Goal: Task Accomplishment & Management: Complete application form

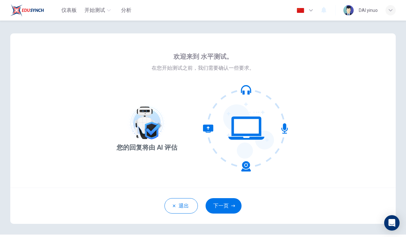
click at [226, 195] on div "退出 下一页" at bounding box center [203, 206] width 386 height 36
click at [233, 212] on button "下一页" at bounding box center [224, 205] width 36 height 15
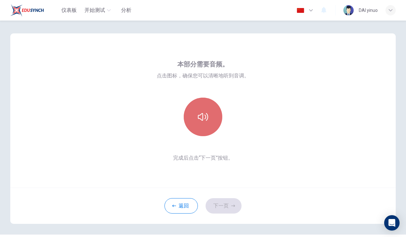
click at [208, 127] on button "button" at bounding box center [203, 117] width 39 height 39
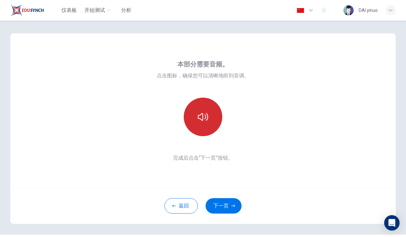
click at [203, 129] on button "button" at bounding box center [203, 117] width 39 height 39
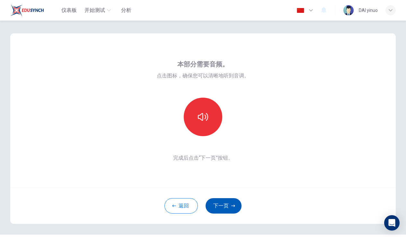
click at [223, 210] on button "下一页" at bounding box center [224, 205] width 36 height 15
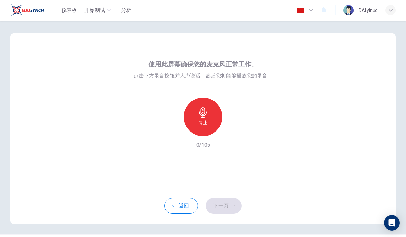
click at [207, 122] on div "停止" at bounding box center [203, 117] width 39 height 39
click at [207, 122] on div "录音" at bounding box center [203, 117] width 39 height 39
click at [199, 120] on h6 "录音" at bounding box center [203, 123] width 9 height 8
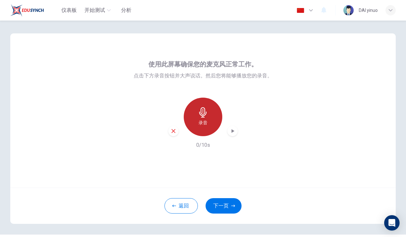
click at [199, 120] on h6 "录音" at bounding box center [203, 123] width 9 height 8
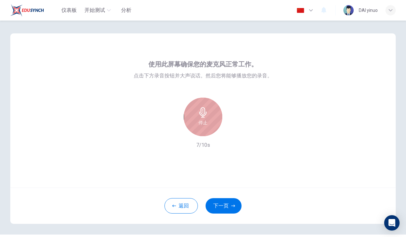
click at [199, 119] on h6 "停止" at bounding box center [203, 123] width 9 height 8
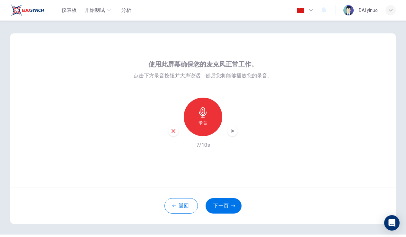
click at [233, 135] on div "button" at bounding box center [233, 131] width 10 height 10
click at [233, 136] on div "button" at bounding box center [233, 131] width 10 height 10
click at [218, 122] on div "录音" at bounding box center [203, 117] width 39 height 39
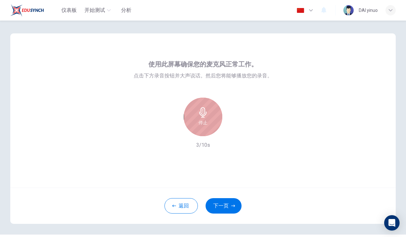
click at [218, 122] on div "停止" at bounding box center [203, 117] width 39 height 39
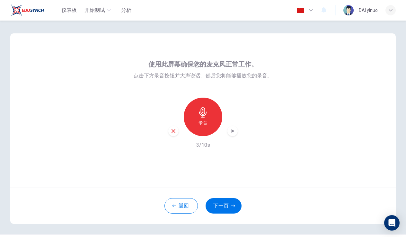
click at [231, 135] on div "button" at bounding box center [233, 131] width 10 height 10
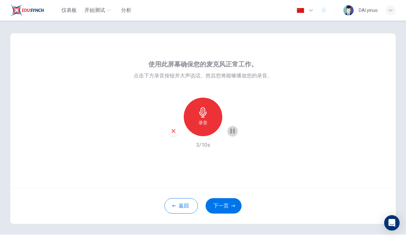
click at [231, 135] on div "button" at bounding box center [233, 131] width 10 height 10
click at [183, 201] on button "返回" at bounding box center [181, 205] width 33 height 15
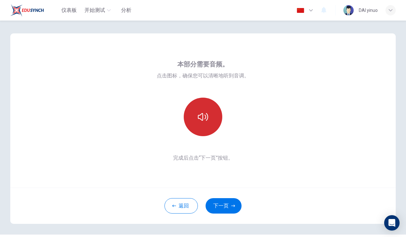
click at [204, 135] on button "button" at bounding box center [203, 117] width 39 height 39
click at [205, 135] on button "button" at bounding box center [203, 117] width 39 height 39
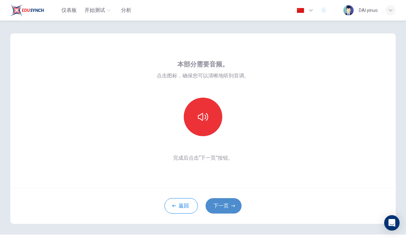
click at [226, 202] on button "下一页" at bounding box center [224, 205] width 36 height 15
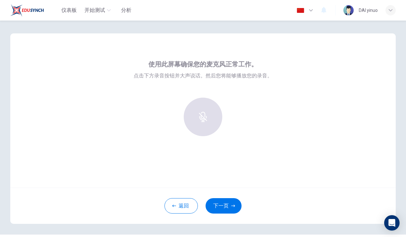
click at [208, 122] on div "button" at bounding box center [203, 117] width 39 height 39
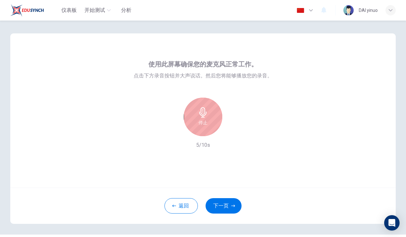
click at [208, 122] on div "停止" at bounding box center [203, 117] width 39 height 39
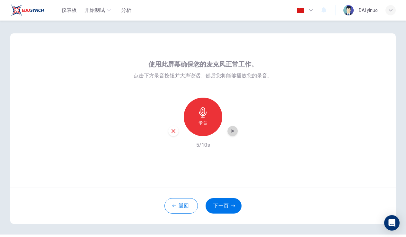
click at [232, 133] on icon "button" at bounding box center [232, 131] width 6 height 6
click at [222, 205] on button "下一页" at bounding box center [224, 205] width 36 height 15
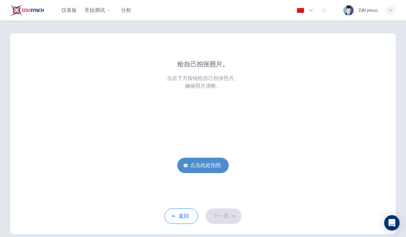
click at [211, 169] on button "点击此处拍照" at bounding box center [202, 165] width 51 height 15
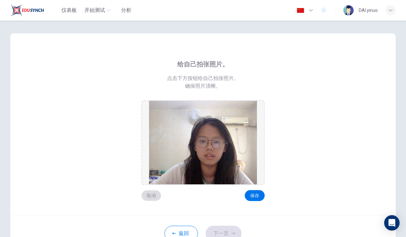
click at [155, 193] on button "取消" at bounding box center [151, 195] width 20 height 11
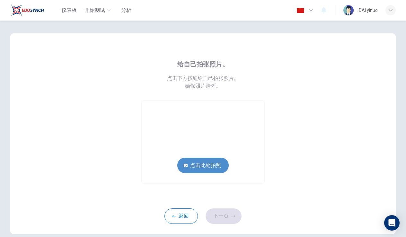
click at [193, 170] on button "点击此处拍照" at bounding box center [202, 165] width 51 height 15
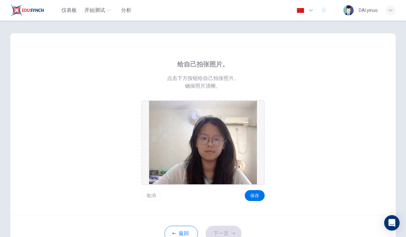
click at [147, 197] on button "取消" at bounding box center [151, 195] width 20 height 11
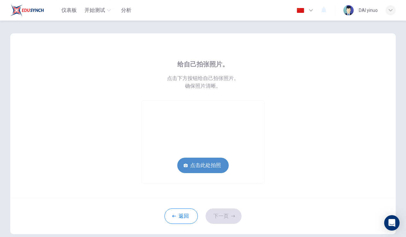
click at [197, 170] on button "点击此处拍照" at bounding box center [202, 165] width 51 height 15
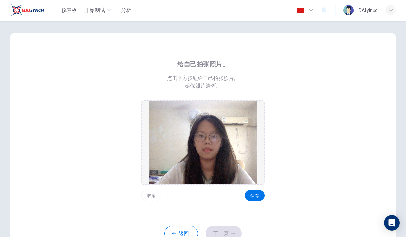
click at [154, 196] on button "取消" at bounding box center [151, 195] width 20 height 11
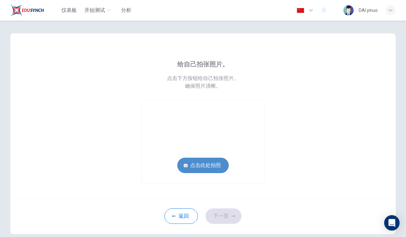
click at [211, 165] on button "点击此处拍照" at bounding box center [202, 165] width 51 height 15
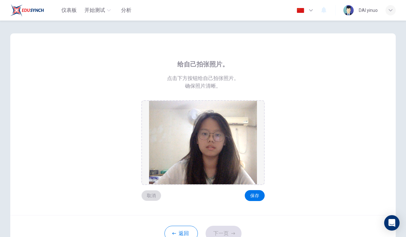
click at [155, 198] on button "取消" at bounding box center [151, 195] width 20 height 11
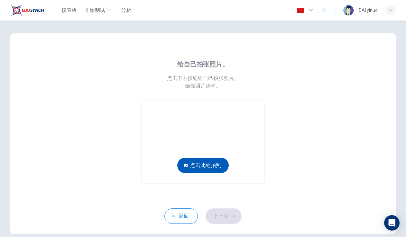
click at [198, 163] on button "点击此处拍照" at bounding box center [202, 165] width 51 height 15
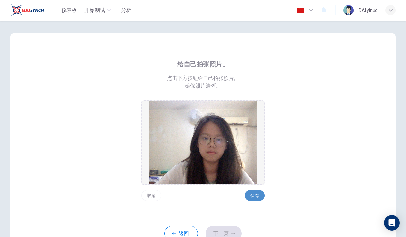
click at [255, 197] on button "保存" at bounding box center [255, 195] width 20 height 11
click at [230, 228] on button "下一页" at bounding box center [224, 233] width 36 height 15
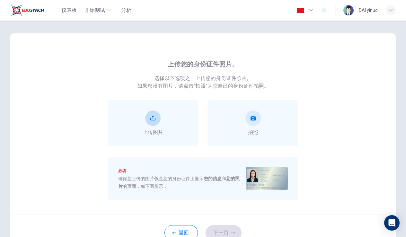
click at [163, 139] on div "上传图片" at bounding box center [153, 123] width 90 height 46
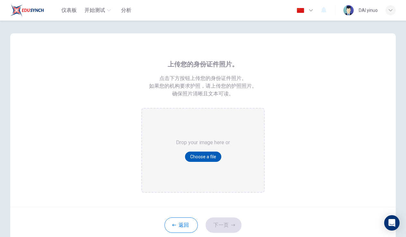
click at [193, 158] on button "Choose a file" at bounding box center [203, 157] width 36 height 10
click at [177, 226] on button "返回" at bounding box center [181, 225] width 33 height 15
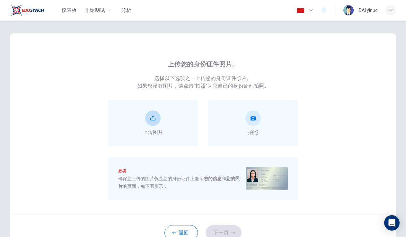
click at [170, 112] on div "上传图片" at bounding box center [153, 123] width 90 height 46
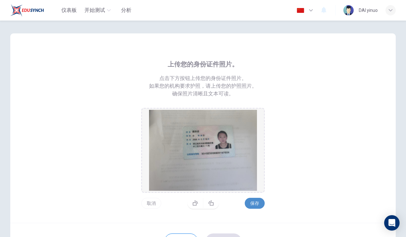
click at [245, 205] on button "保存" at bounding box center [255, 203] width 20 height 11
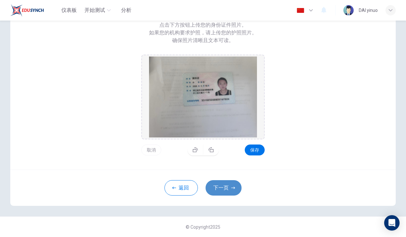
click at [226, 187] on button "下一页" at bounding box center [224, 187] width 36 height 15
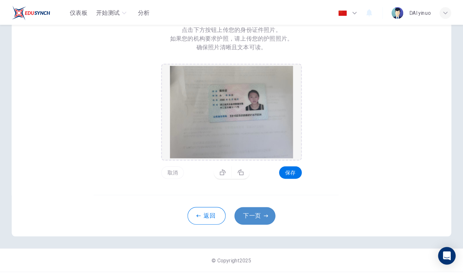
scroll to position [28, 0]
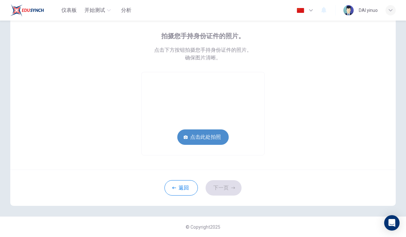
click at [221, 140] on button "点击此处拍照" at bounding box center [202, 137] width 51 height 15
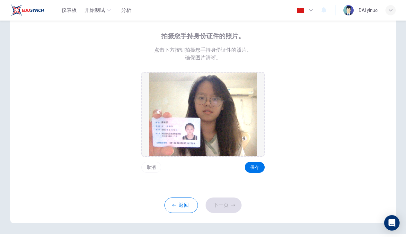
click at [145, 165] on button "取消" at bounding box center [151, 167] width 20 height 11
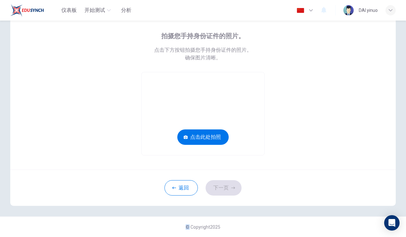
click at [146, 165] on div "拍摄您手持身份证件的照片。 点击下方按钮拍摄您手持身份证件的照片。 确保图片清晰。 点击此处拍照" at bounding box center [203, 87] width 386 height 165
click at [184, 141] on button "点击此处拍照" at bounding box center [202, 137] width 51 height 15
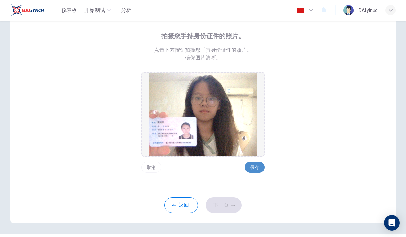
click at [260, 171] on button "保存" at bounding box center [255, 167] width 20 height 11
click at [260, 169] on button "保存" at bounding box center [255, 167] width 20 height 11
click at [255, 167] on button "保存" at bounding box center [255, 167] width 20 height 11
click at [232, 204] on icon "button" at bounding box center [233, 205] width 4 height 4
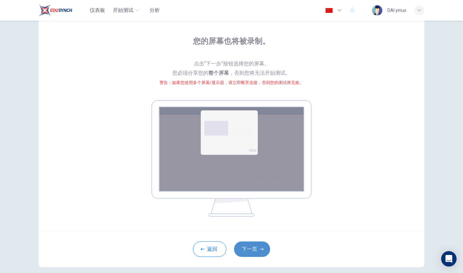
click at [254, 237] on button "下一页" at bounding box center [252, 248] width 36 height 15
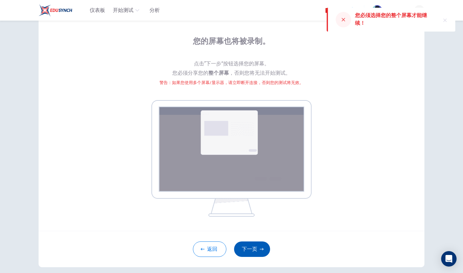
click at [260, 237] on button "下一页" at bounding box center [252, 248] width 36 height 15
click at [246, 237] on button "下一页" at bounding box center [252, 248] width 36 height 15
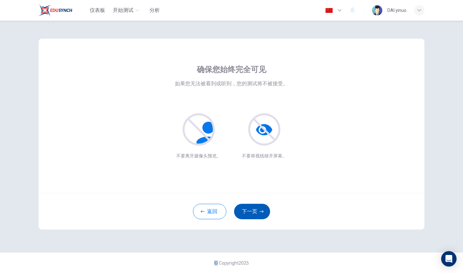
scroll to position [0, 0]
click at [252, 209] on button "下一页" at bounding box center [252, 210] width 36 height 15
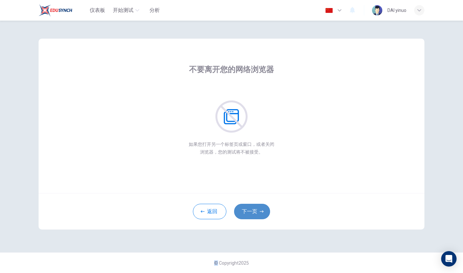
click at [252, 209] on button "下一页" at bounding box center [252, 210] width 36 height 15
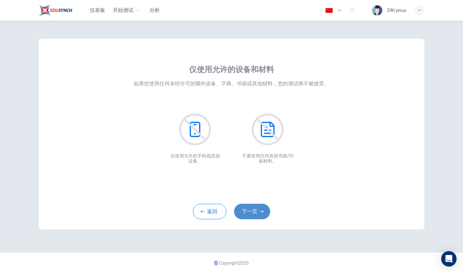
click at [252, 210] on button "下一页" at bounding box center [252, 210] width 36 height 15
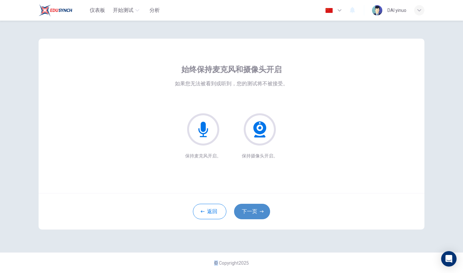
click at [253, 210] on button "下一页" at bounding box center [252, 210] width 36 height 15
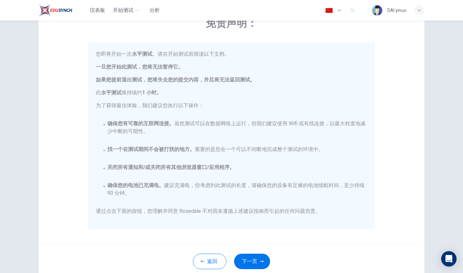
scroll to position [85, 0]
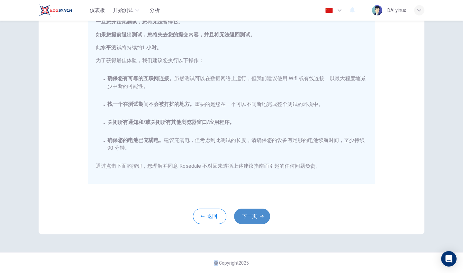
click at [252, 215] on button "下一页" at bounding box center [252, 215] width 36 height 15
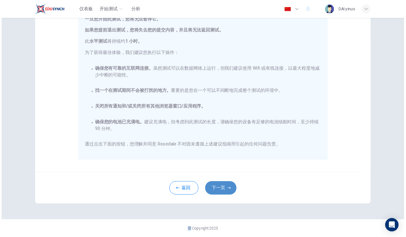
scroll to position [0, 0]
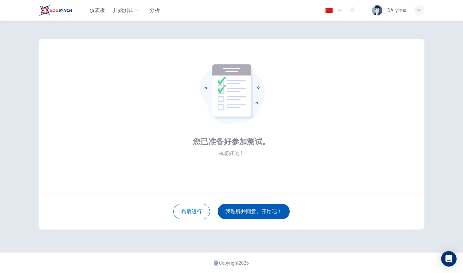
click at [251, 214] on button "我理解并同意。开始吧！" at bounding box center [254, 210] width 72 height 15
click at [251, 209] on button "我理解并同意。开始吧！" at bounding box center [254, 210] width 72 height 15
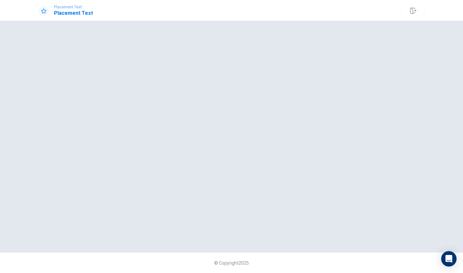
click at [231, 182] on div at bounding box center [232, 136] width 386 height 206
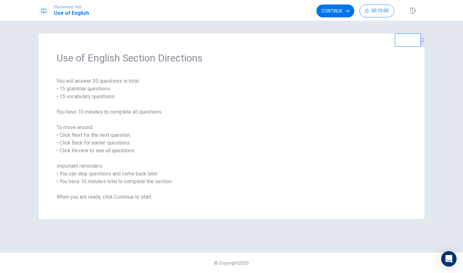
click at [149, 177] on span "You will answer 30 questions in total: • 15 grammar questions • 15 vocabulary q…" at bounding box center [232, 138] width 350 height 123
click at [343, 11] on button "Continue" at bounding box center [335, 10] width 38 height 13
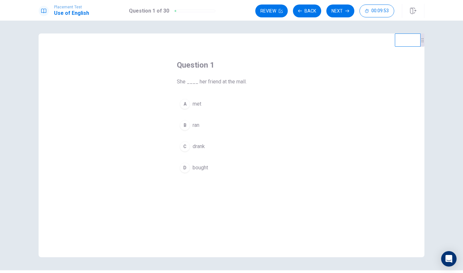
drag, startPoint x: 176, startPoint y: 82, endPoint x: 237, endPoint y: 81, distance: 60.7
click at [237, 81] on span "She ____ her friend at the mall." at bounding box center [231, 82] width 109 height 8
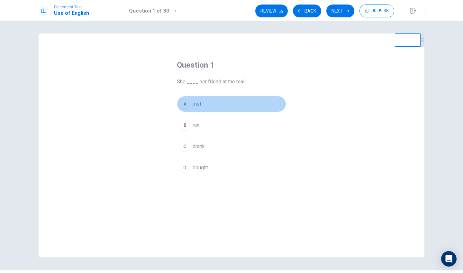
click at [187, 104] on div "A" at bounding box center [185, 104] width 10 height 10
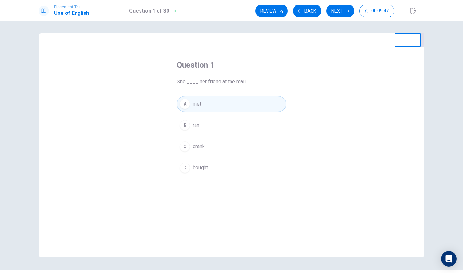
click at [189, 124] on button "B ran" at bounding box center [231, 125] width 109 height 16
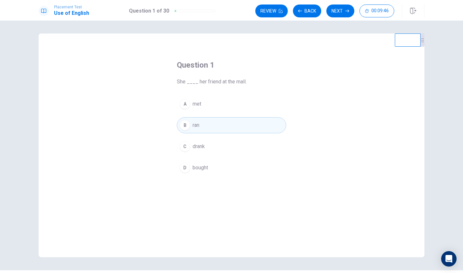
click at [193, 144] on span "drank" at bounding box center [199, 146] width 12 height 8
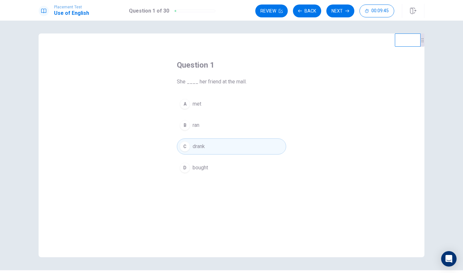
click at [199, 167] on span "bought" at bounding box center [200, 168] width 15 height 8
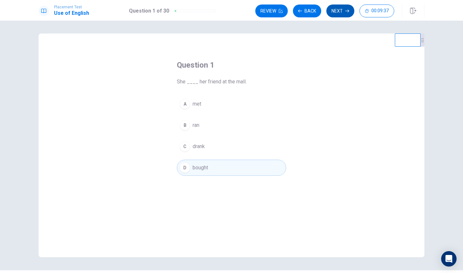
click at [332, 9] on button "Next" at bounding box center [340, 10] width 28 height 13
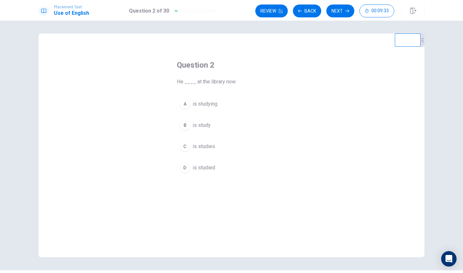
click at [195, 107] on span "is studying" at bounding box center [205, 104] width 25 height 8
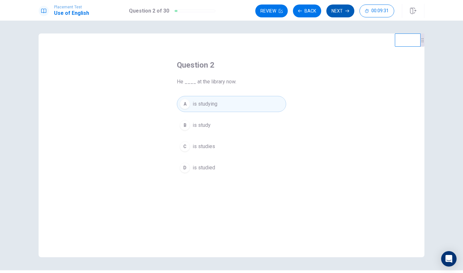
click at [335, 13] on button "Next" at bounding box center [340, 10] width 28 height 13
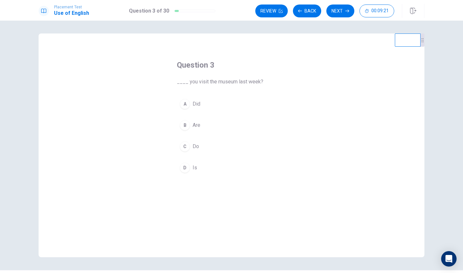
click at [237, 93] on div "Question 3 ____ you visit the museum last week? A Did B Are C Do D Is" at bounding box center [231, 117] width 135 height 136
click at [197, 103] on span "Did" at bounding box center [197, 104] width 8 height 8
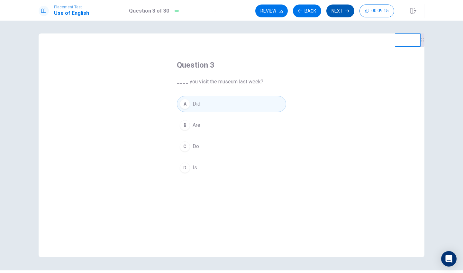
click at [337, 14] on button "Next" at bounding box center [340, 10] width 28 height 13
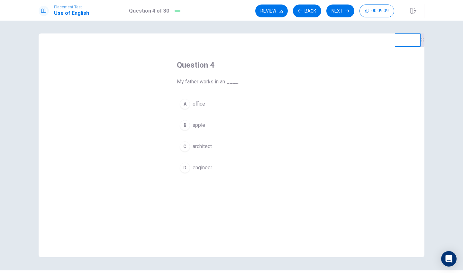
click at [199, 107] on span "office" at bounding box center [199, 104] width 13 height 8
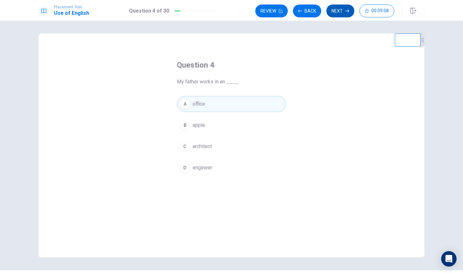
click at [346, 12] on icon "button" at bounding box center [347, 11] width 4 height 4
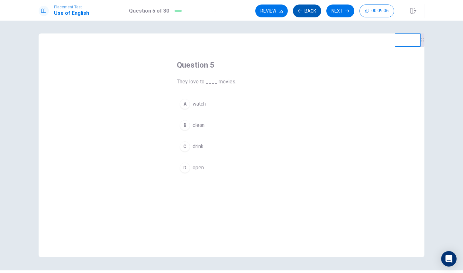
click at [295, 11] on button "Back" at bounding box center [307, 10] width 28 height 13
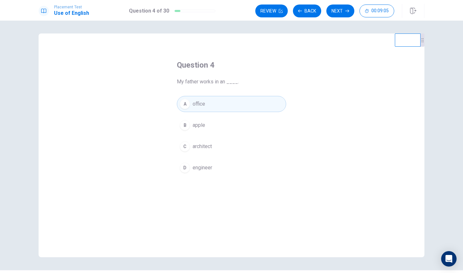
click at [199, 167] on span "engineer" at bounding box center [203, 168] width 20 height 8
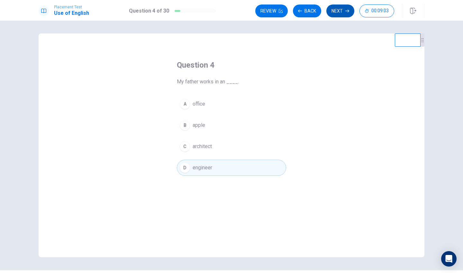
click at [340, 9] on button "Next" at bounding box center [340, 10] width 28 height 13
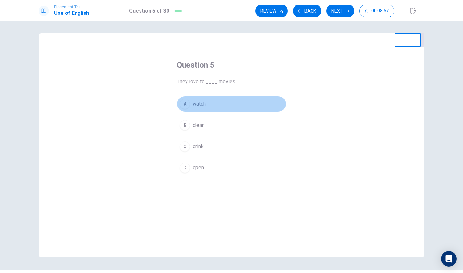
click at [207, 109] on button "A watch" at bounding box center [231, 104] width 109 height 16
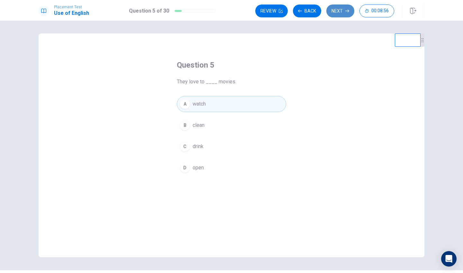
click at [342, 16] on button "Next" at bounding box center [340, 10] width 28 height 13
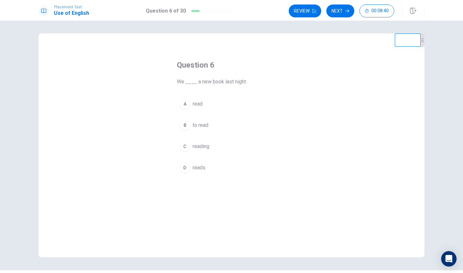
drag, startPoint x: 223, startPoint y: 82, endPoint x: 248, endPoint y: 81, distance: 25.4
click at [249, 81] on span "We ____ a new book last night." at bounding box center [231, 82] width 109 height 8
click at [197, 106] on span "read" at bounding box center [198, 104] width 10 height 8
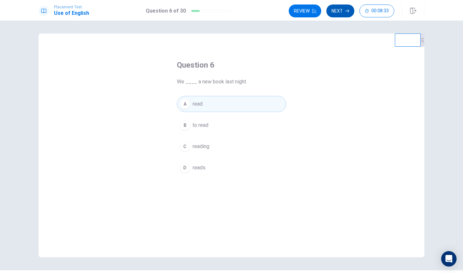
click at [335, 16] on button "Next" at bounding box center [340, 10] width 28 height 13
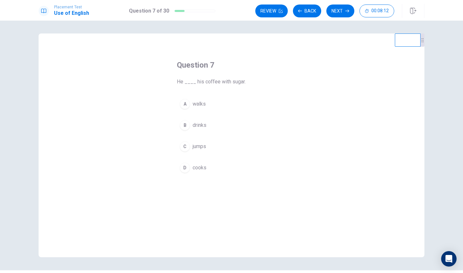
click at [185, 125] on div "B" at bounding box center [185, 125] width 10 height 10
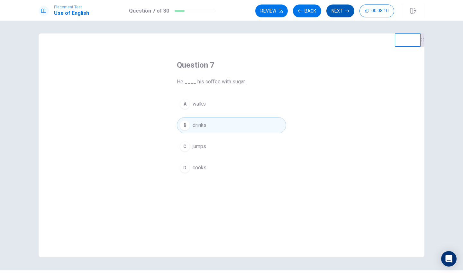
click at [346, 11] on icon "button" at bounding box center [347, 11] width 4 height 4
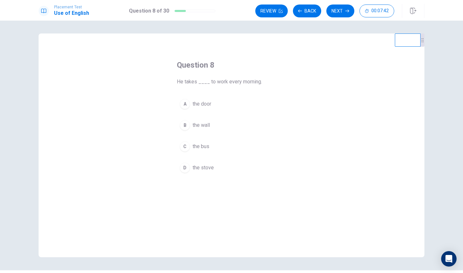
click at [206, 146] on span "the bus" at bounding box center [201, 146] width 17 height 8
click at [329, 12] on button "Next" at bounding box center [340, 10] width 28 height 13
click at [183, 172] on div "D" at bounding box center [185, 167] width 10 height 10
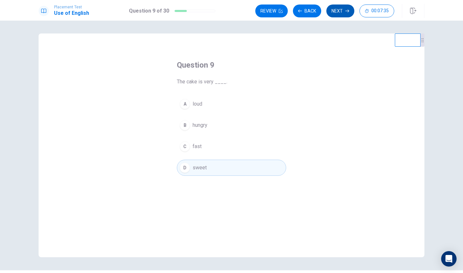
click at [341, 9] on button "Next" at bounding box center [340, 10] width 28 height 13
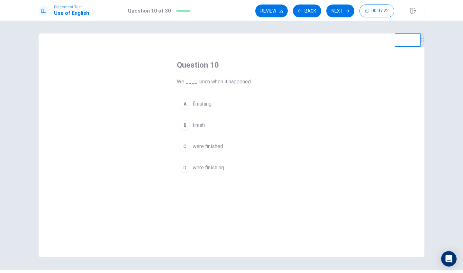
click at [193, 127] on span "finish" at bounding box center [199, 125] width 12 height 8
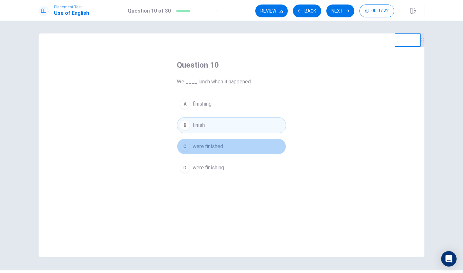
click at [201, 147] on span "were finished" at bounding box center [208, 146] width 31 height 8
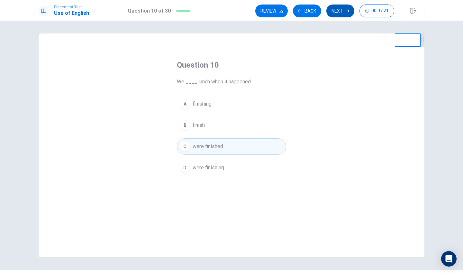
click at [332, 14] on button "Next" at bounding box center [340, 10] width 28 height 13
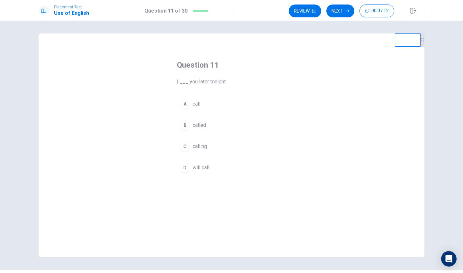
click at [208, 126] on button "B called" at bounding box center [231, 125] width 109 height 16
click at [249, 165] on button "D will call" at bounding box center [231, 167] width 109 height 16
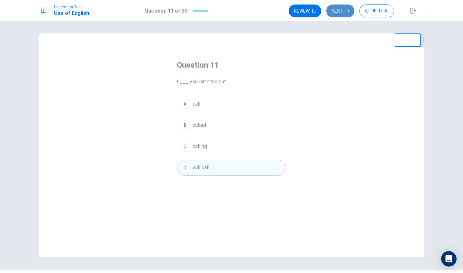
click at [337, 7] on button "Next" at bounding box center [340, 10] width 28 height 13
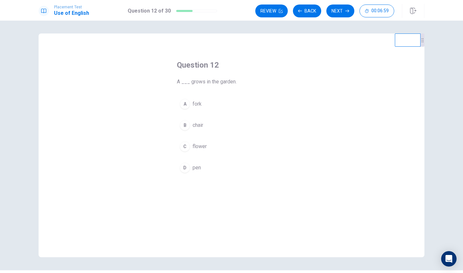
drag, startPoint x: 215, startPoint y: 88, endPoint x: 228, endPoint y: 87, distance: 12.6
click at [228, 87] on div "Question 12 A ___ grows in the garden. A fork B chair C flower D pen" at bounding box center [231, 117] width 135 height 136
click at [190, 82] on span "A ___ grows in the garden." at bounding box center [231, 82] width 109 height 8
click at [199, 147] on span "flower" at bounding box center [200, 146] width 14 height 8
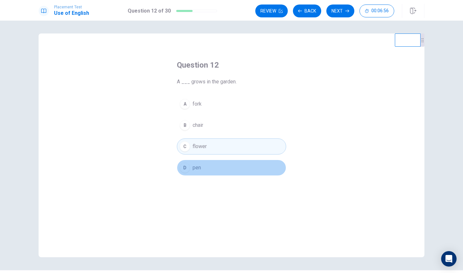
click at [197, 164] on span "pen" at bounding box center [197, 168] width 8 height 8
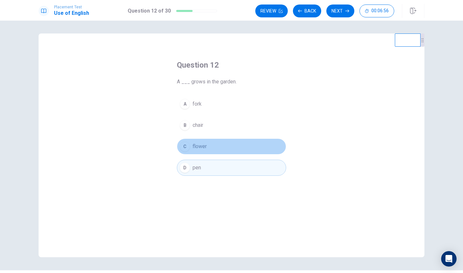
click at [196, 143] on span "flower" at bounding box center [200, 146] width 14 height 8
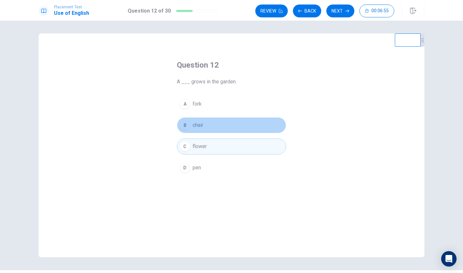
click at [196, 127] on span "chair" at bounding box center [198, 125] width 11 height 8
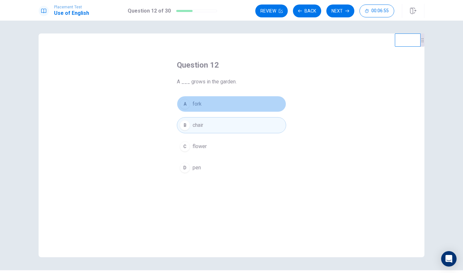
click at [195, 106] on span "fork" at bounding box center [197, 104] width 9 height 8
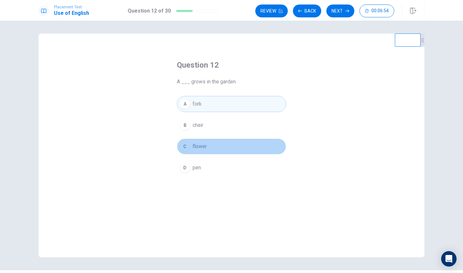
click at [195, 153] on button "C flower" at bounding box center [231, 146] width 109 height 16
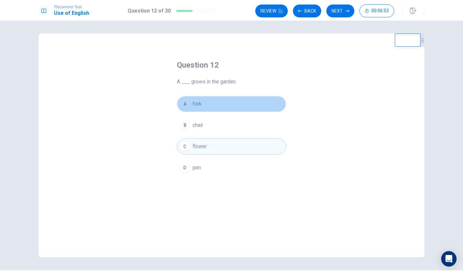
click at [198, 108] on button "A fork" at bounding box center [231, 104] width 109 height 16
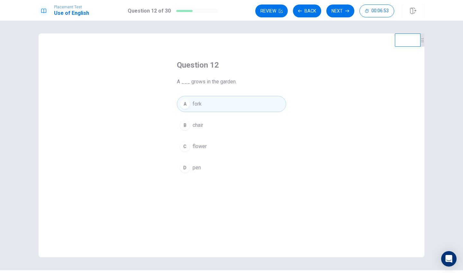
click at [198, 121] on span "chair" at bounding box center [198, 125] width 11 height 8
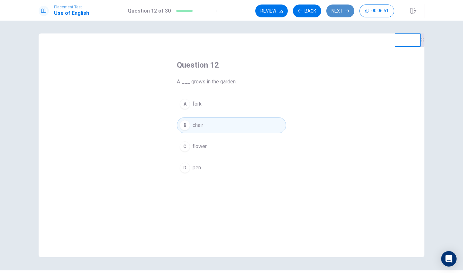
click at [342, 11] on button "Next" at bounding box center [340, 10] width 28 height 13
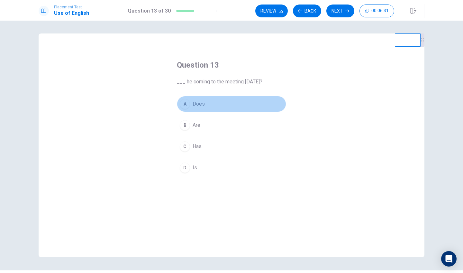
click at [202, 107] on span "Does" at bounding box center [199, 104] width 12 height 8
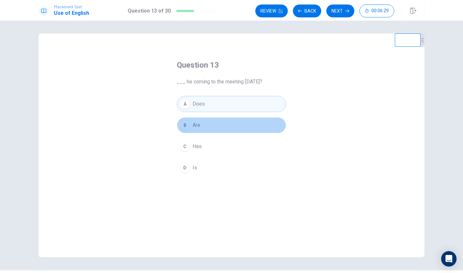
click at [203, 122] on button "B Are" at bounding box center [231, 125] width 109 height 16
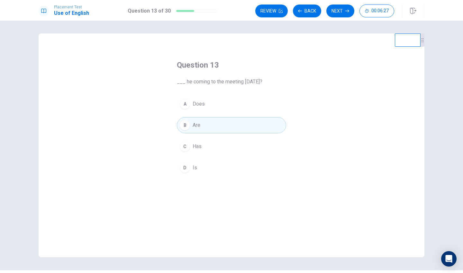
click at [203, 105] on span "Does" at bounding box center [199, 104] width 12 height 8
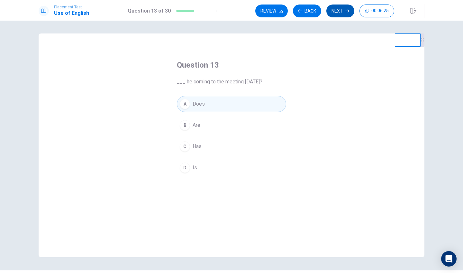
click at [342, 13] on button "Next" at bounding box center [340, 10] width 28 height 13
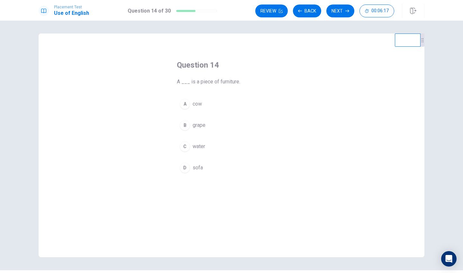
click at [238, 75] on div "Question 14 A ___ is a piece of furniture." at bounding box center [231, 73] width 109 height 26
click at [196, 169] on span "sofa" at bounding box center [198, 168] width 10 height 8
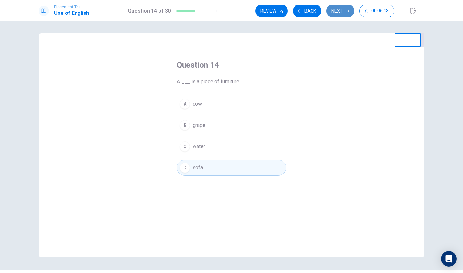
click at [333, 9] on button "Next" at bounding box center [340, 10] width 28 height 13
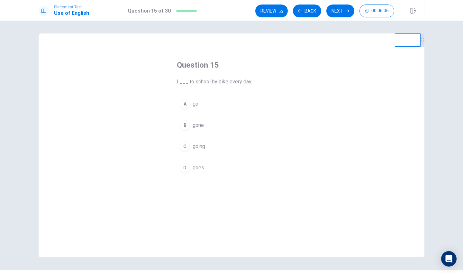
click at [202, 148] on span "going" at bounding box center [199, 146] width 13 height 8
click at [347, 7] on button "Next" at bounding box center [340, 10] width 28 height 13
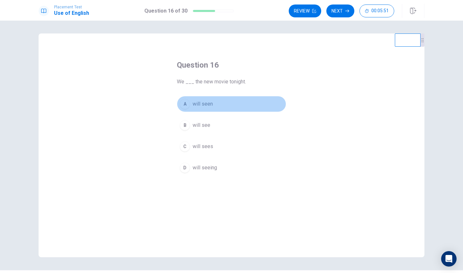
click at [207, 100] on span "will seen" at bounding box center [203, 104] width 20 height 8
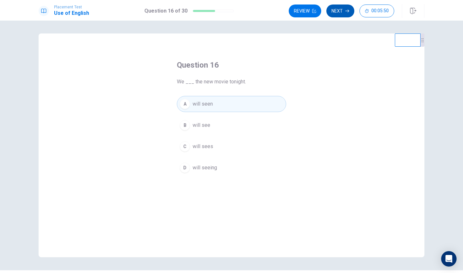
click at [347, 10] on icon "button" at bounding box center [347, 11] width 4 height 4
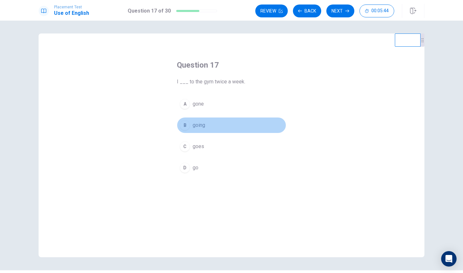
click at [207, 124] on button "B going" at bounding box center [231, 125] width 109 height 16
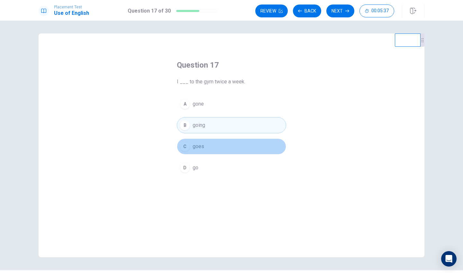
click at [236, 142] on button "C goes" at bounding box center [231, 146] width 109 height 16
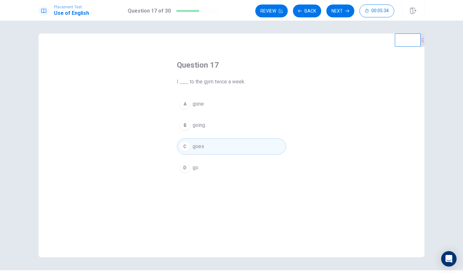
click at [267, 103] on button "A gone" at bounding box center [231, 104] width 109 height 16
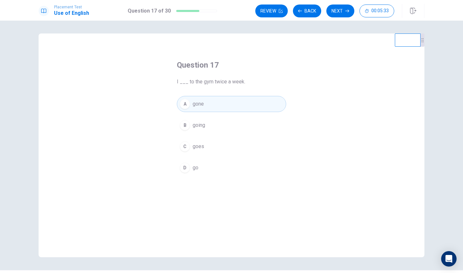
click at [336, 4] on div "Review Back Next 00:05:33" at bounding box center [339, 11] width 169 height 14
click at [337, 6] on button "Next" at bounding box center [340, 10] width 28 height 13
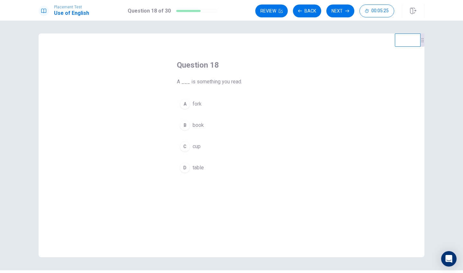
drag, startPoint x: 182, startPoint y: 82, endPoint x: 237, endPoint y: 88, distance: 55.0
click at [239, 86] on div "Question 18 A ___ is something you read. A fork B book C cup D table" at bounding box center [231, 117] width 135 height 136
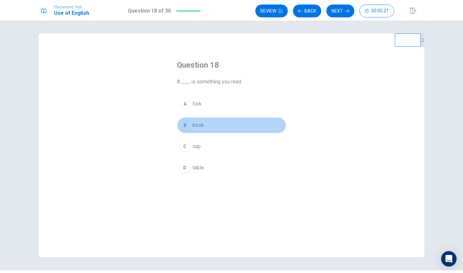
click at [200, 124] on span "book" at bounding box center [198, 125] width 11 height 8
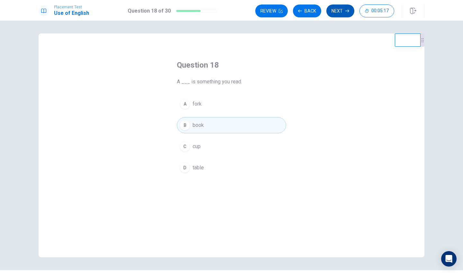
click at [334, 14] on button "Next" at bounding box center [340, 10] width 28 height 13
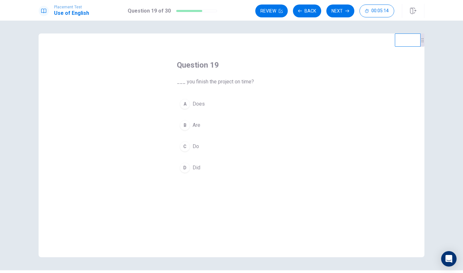
click at [213, 100] on button "A Does" at bounding box center [231, 104] width 109 height 16
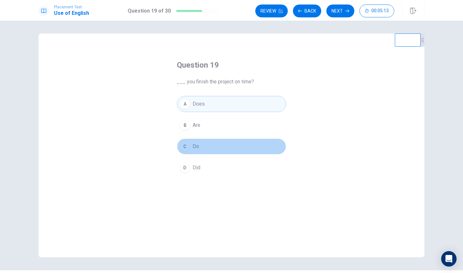
click at [200, 150] on button "C Do" at bounding box center [231, 146] width 109 height 16
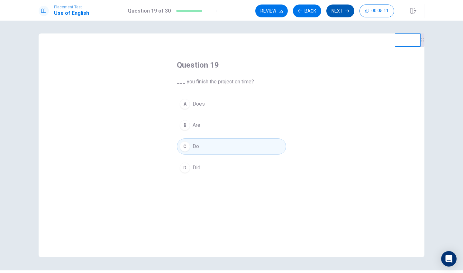
click at [337, 6] on button "Next" at bounding box center [340, 10] width 28 height 13
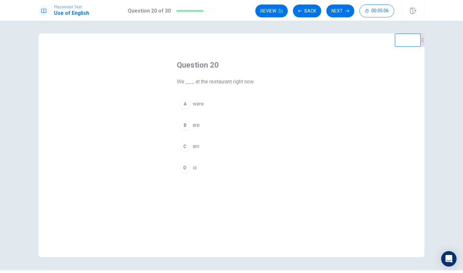
click at [191, 101] on button "A were" at bounding box center [231, 104] width 109 height 16
click at [194, 116] on div "A were B are C am D is" at bounding box center [231, 136] width 109 height 80
click at [198, 121] on span "are" at bounding box center [196, 125] width 7 height 8
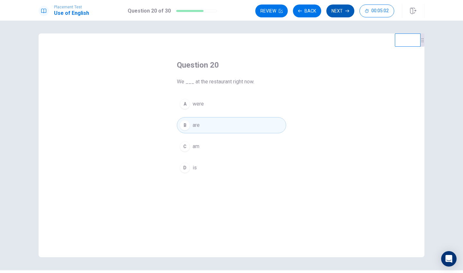
click at [337, 13] on button "Next" at bounding box center [340, 10] width 28 height 13
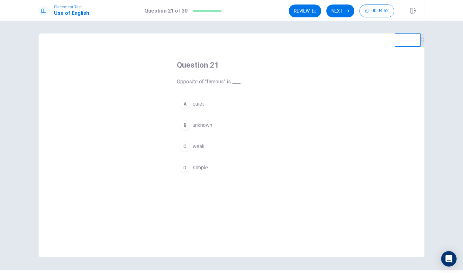
click at [197, 169] on span "simple" at bounding box center [200, 168] width 15 height 8
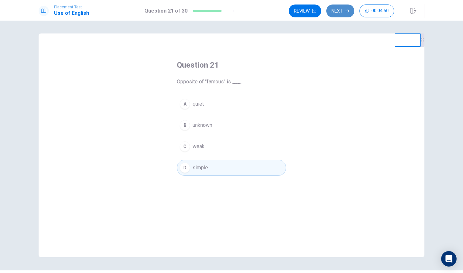
click at [339, 16] on button "Next" at bounding box center [340, 10] width 28 height 13
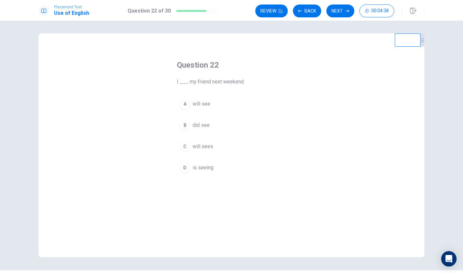
click at [206, 154] on button "C will sees" at bounding box center [231, 146] width 109 height 16
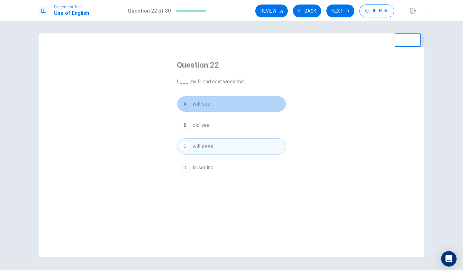
click at [202, 108] on button "A will see" at bounding box center [231, 104] width 109 height 16
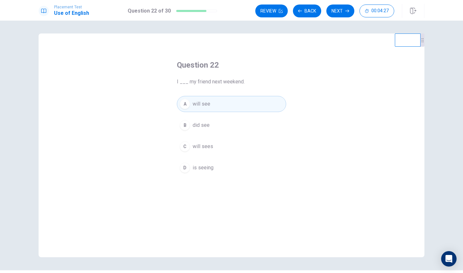
click at [239, 148] on button "C will sees" at bounding box center [231, 146] width 109 height 16
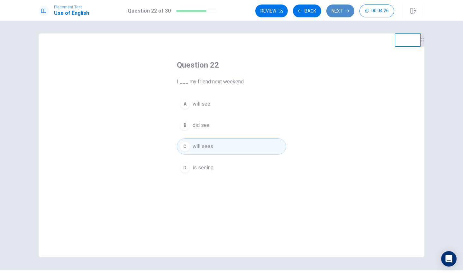
click at [327, 11] on button "Next" at bounding box center [340, 10] width 28 height 13
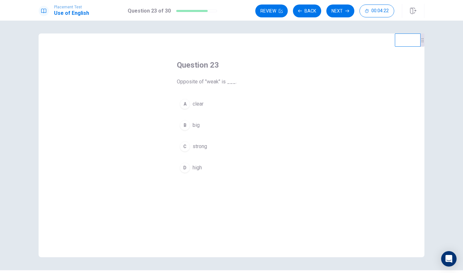
drag, startPoint x: 175, startPoint y: 83, endPoint x: 187, endPoint y: 81, distance: 12.4
click at [187, 81] on div "Question 23 Opposite of "weak" is ___. A clear B big C strong D high" at bounding box center [231, 117] width 135 height 136
drag, startPoint x: 178, startPoint y: 83, endPoint x: 202, endPoint y: 83, distance: 24.4
click at [200, 81] on span "Opposite of "weak" is ___." at bounding box center [231, 82] width 109 height 8
click at [212, 153] on button "C strong" at bounding box center [231, 146] width 109 height 16
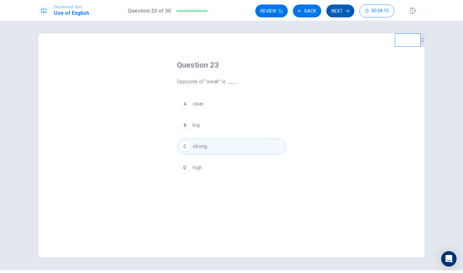
click at [342, 13] on button "Next" at bounding box center [340, 10] width 28 height 13
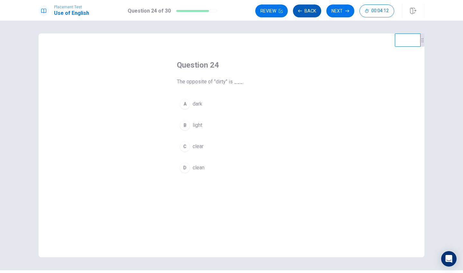
click at [303, 11] on button "Back" at bounding box center [307, 10] width 28 height 13
click at [213, 103] on button "A clear" at bounding box center [231, 104] width 109 height 16
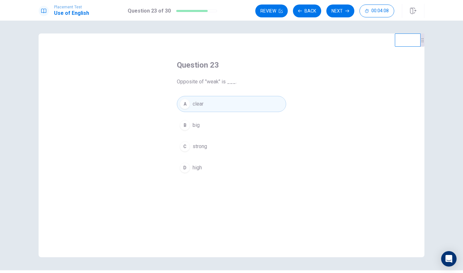
click at [207, 152] on button "C strong" at bounding box center [231, 146] width 109 height 16
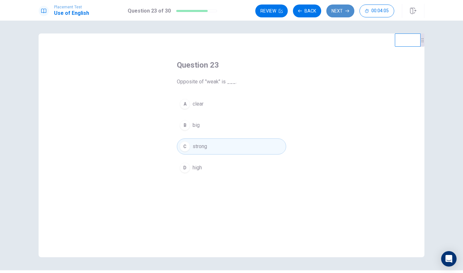
click at [329, 8] on button "Next" at bounding box center [340, 10] width 28 height 13
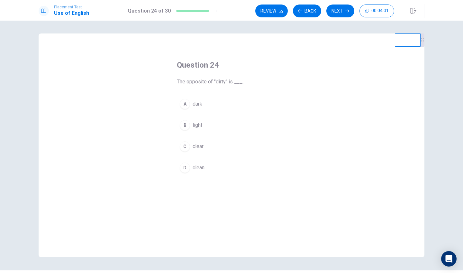
click at [205, 146] on button "C clear" at bounding box center [231, 146] width 109 height 16
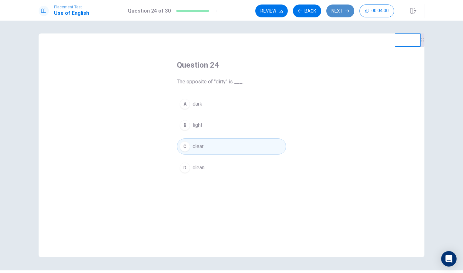
click at [335, 14] on button "Next" at bounding box center [340, 10] width 28 height 13
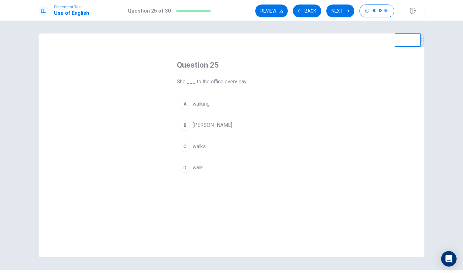
click at [207, 166] on button "D walk" at bounding box center [231, 167] width 109 height 16
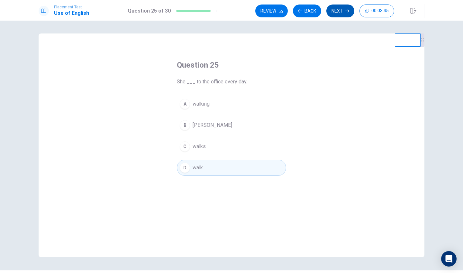
click at [342, 10] on button "Next" at bounding box center [340, 10] width 28 height 13
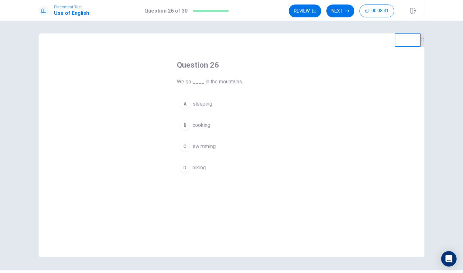
click at [196, 175] on div "Question 26 We go ____ in the mountains. A sleeping B cooking C swimming D hiki…" at bounding box center [231, 117] width 135 height 136
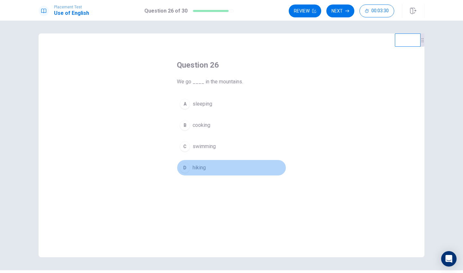
click at [194, 169] on span "hiking" at bounding box center [199, 168] width 13 height 8
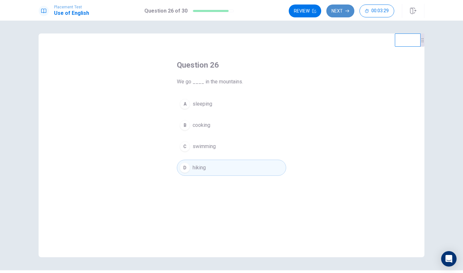
click at [338, 13] on button "Next" at bounding box center [340, 10] width 28 height 13
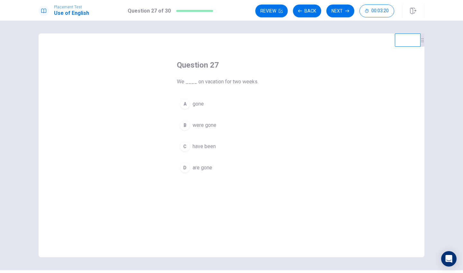
click at [222, 128] on button "B were gone" at bounding box center [231, 125] width 109 height 16
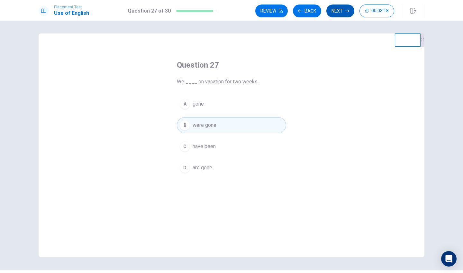
click at [339, 13] on button "Next" at bounding box center [340, 10] width 28 height 13
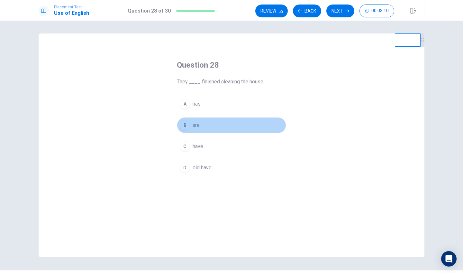
click at [207, 127] on button "B are" at bounding box center [231, 125] width 109 height 16
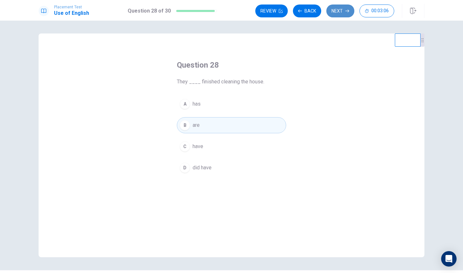
click at [343, 7] on button "Next" at bounding box center [340, 10] width 28 height 13
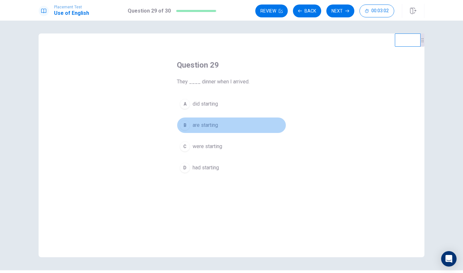
click at [213, 132] on button "B are starting" at bounding box center [231, 125] width 109 height 16
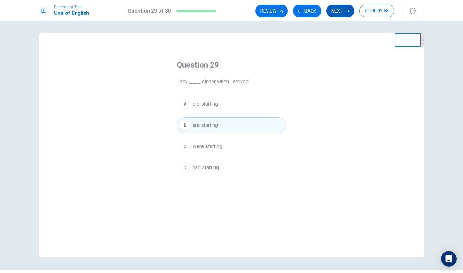
click at [337, 15] on button "Next" at bounding box center [340, 10] width 28 height 13
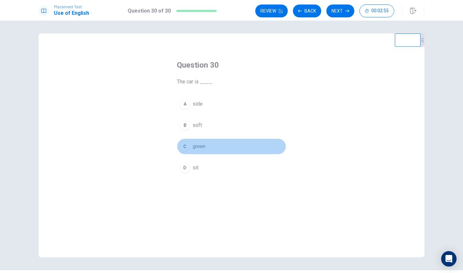
click at [210, 149] on button "C green" at bounding box center [231, 146] width 109 height 16
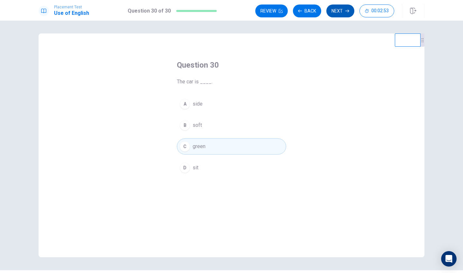
click at [338, 12] on button "Next" at bounding box center [340, 10] width 28 height 13
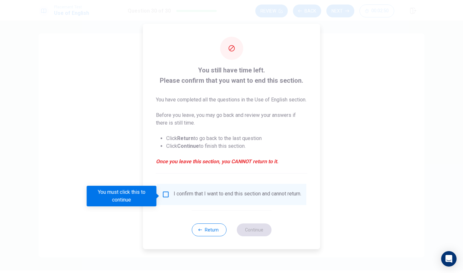
click at [165, 196] on input "You must click this to continue" at bounding box center [166, 194] width 8 height 8
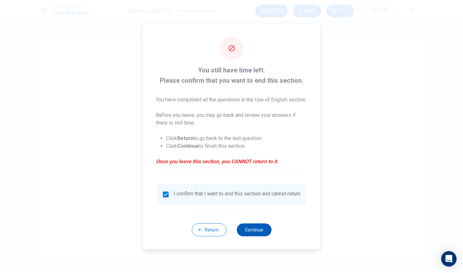
click at [260, 233] on button "Continue" at bounding box center [254, 229] width 35 height 13
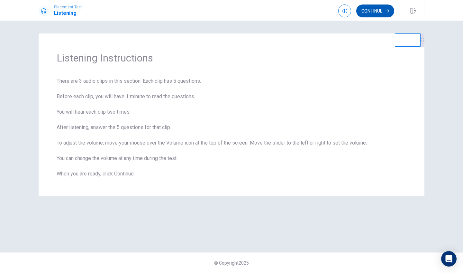
click at [382, 14] on button "Continue" at bounding box center [375, 10] width 38 height 13
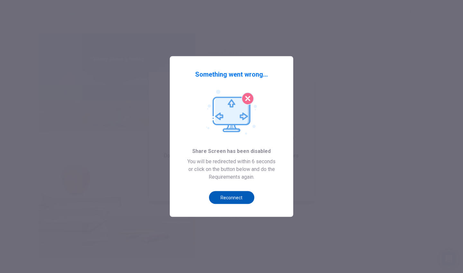
type input "14"
click at [244, 201] on button "Reconnect" at bounding box center [231, 197] width 45 height 13
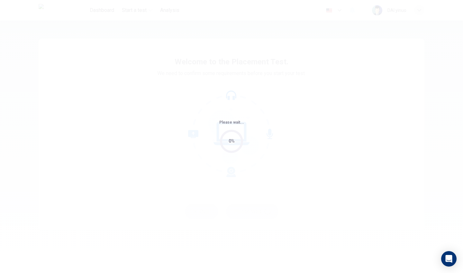
type input "zh"
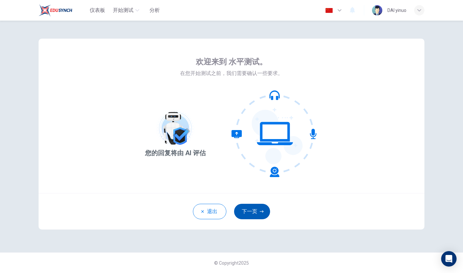
click at [250, 203] on button "下一页" at bounding box center [252, 210] width 36 height 15
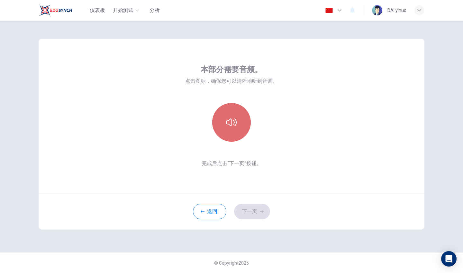
click at [215, 129] on button "button" at bounding box center [231, 122] width 39 height 39
click at [231, 129] on button "button" at bounding box center [231, 122] width 39 height 39
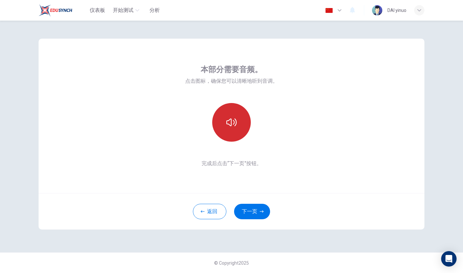
click at [231, 129] on button "button" at bounding box center [231, 122] width 39 height 39
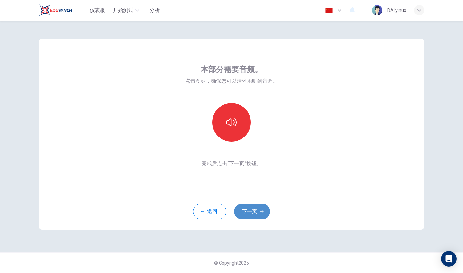
click at [258, 205] on button "下一页" at bounding box center [252, 210] width 36 height 15
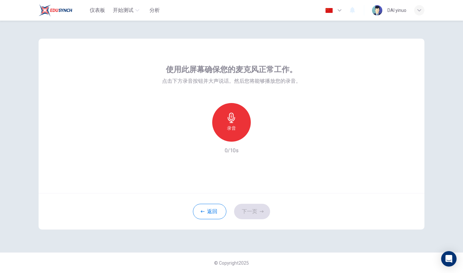
click at [233, 133] on div "录音" at bounding box center [231, 122] width 39 height 39
click at [233, 133] on div "停止" at bounding box center [231, 122] width 39 height 39
click at [263, 136] on icon "button" at bounding box center [261, 136] width 6 height 6
click at [261, 217] on button "下一页" at bounding box center [252, 210] width 36 height 15
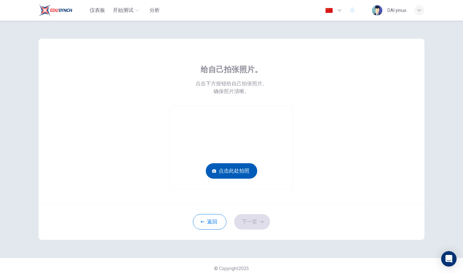
click at [246, 170] on button "点击此处拍照" at bounding box center [231, 170] width 51 height 15
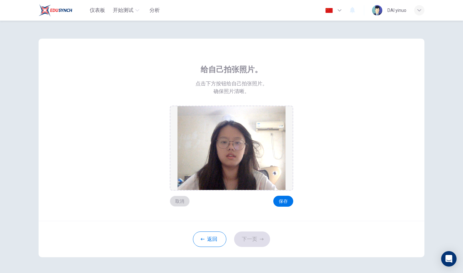
click at [182, 200] on button "取消" at bounding box center [180, 200] width 20 height 11
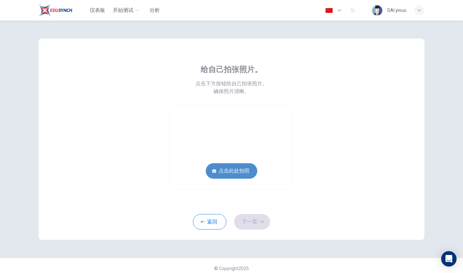
click at [230, 165] on button "点击此处拍照" at bounding box center [231, 170] width 51 height 15
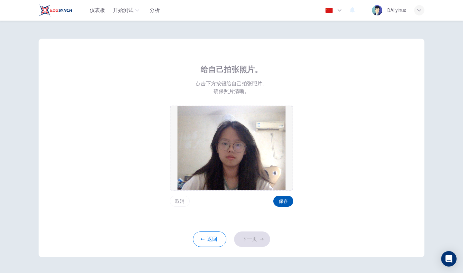
click at [279, 204] on button "保存" at bounding box center [283, 200] width 20 height 11
click at [244, 237] on button "下一页" at bounding box center [252, 238] width 36 height 15
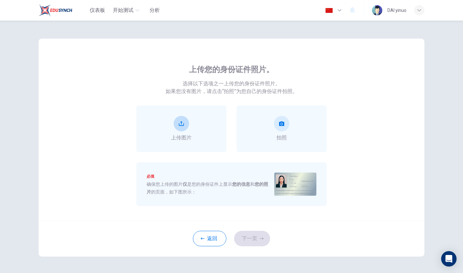
click at [200, 147] on div "上传图片" at bounding box center [181, 128] width 90 height 46
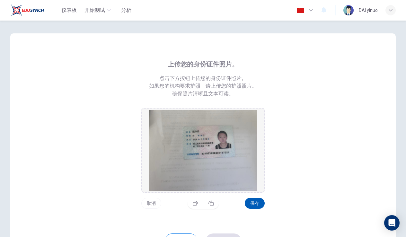
click at [253, 200] on button "保存" at bounding box center [255, 203] width 20 height 11
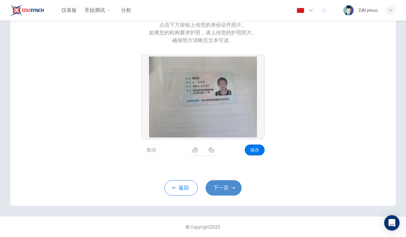
click at [229, 184] on button "下一页" at bounding box center [224, 187] width 36 height 15
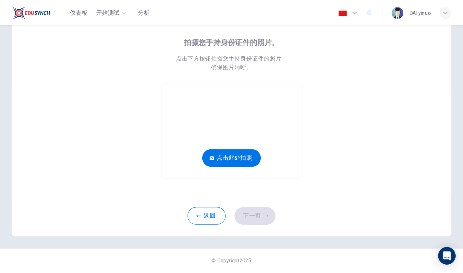
scroll to position [28, 0]
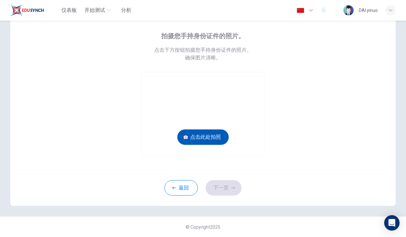
click at [205, 139] on button "点击此处拍照" at bounding box center [202, 137] width 51 height 15
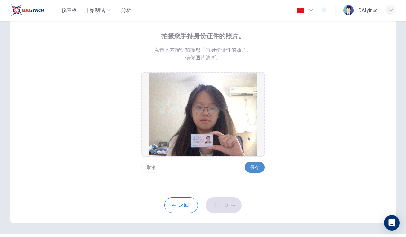
click at [255, 172] on button "保存" at bounding box center [255, 167] width 20 height 11
click at [212, 208] on button "下一页" at bounding box center [224, 205] width 36 height 15
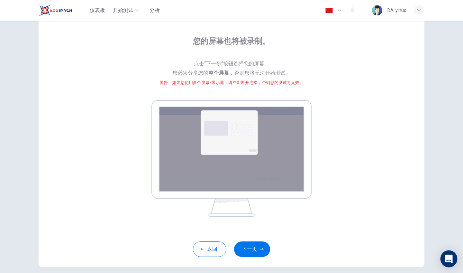
click at [406, 237] on div "Open Intercom Messenger" at bounding box center [448, 258] width 17 height 17
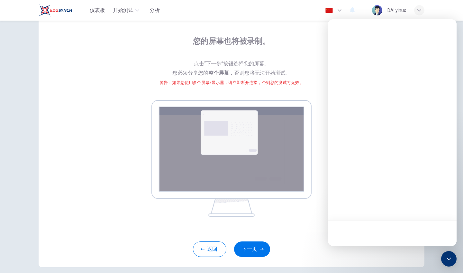
click at [304, 205] on img at bounding box center [231, 158] width 160 height 116
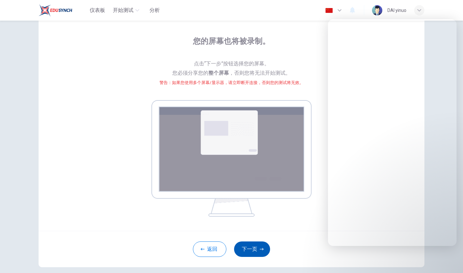
click at [263, 237] on button "下一页" at bounding box center [252, 248] width 36 height 15
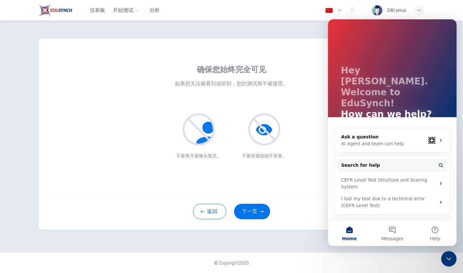
scroll to position [0, 0]
click at [406, 237] on icon "Close Intercom Messenger" at bounding box center [449, 259] width 8 height 8
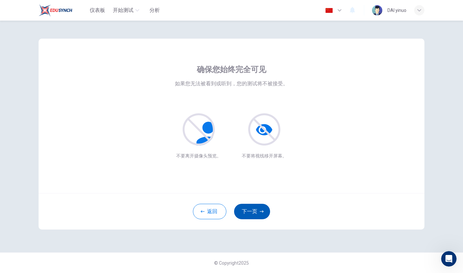
click at [255, 205] on button "下一页" at bounding box center [252, 210] width 36 height 15
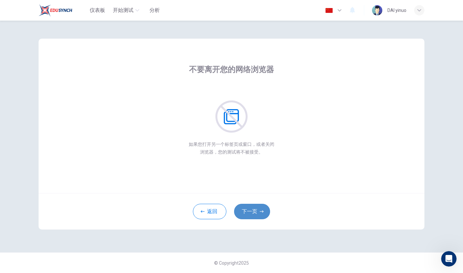
click at [255, 205] on button "下一页" at bounding box center [252, 210] width 36 height 15
click at [261, 214] on button "下一页" at bounding box center [252, 210] width 36 height 15
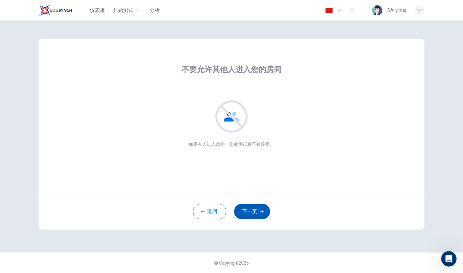
click at [261, 214] on button "下一页" at bounding box center [252, 210] width 36 height 15
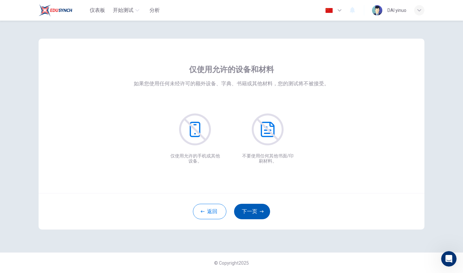
click at [261, 214] on button "下一页" at bounding box center [252, 210] width 36 height 15
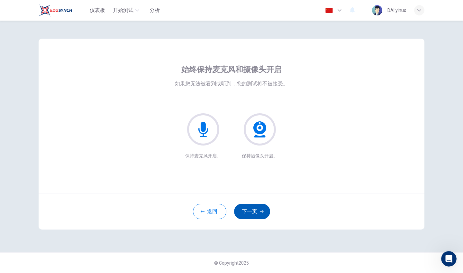
click at [261, 214] on button "下一页" at bounding box center [252, 210] width 36 height 15
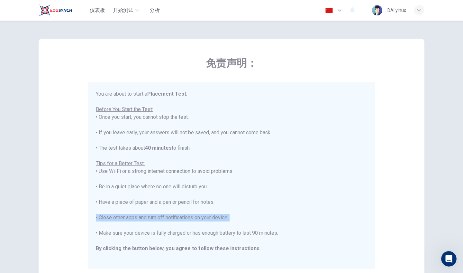
click at [261, 214] on div "You are about to start a Placement Test . Before You Start the Test: • Once you…" at bounding box center [231, 178] width 271 height 177
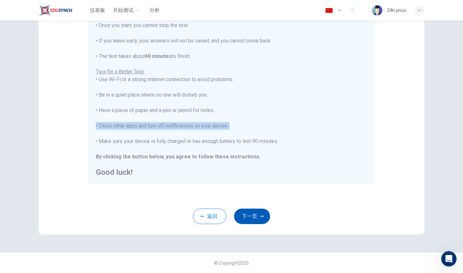
click at [255, 218] on button "下一页" at bounding box center [252, 215] width 36 height 15
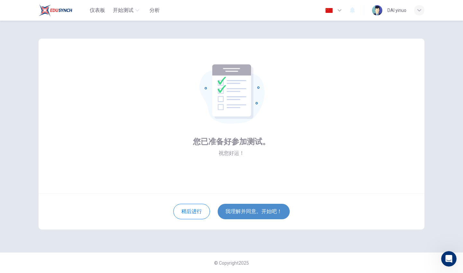
click at [261, 205] on button "我理解并同意。开始吧！" at bounding box center [254, 210] width 72 height 15
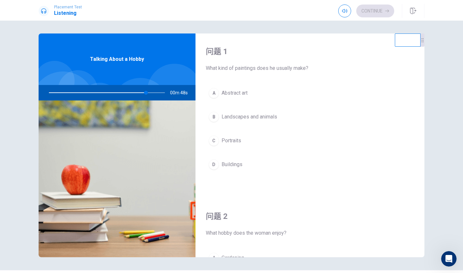
click at [49, 92] on div at bounding box center [105, 92] width 129 height 15
click at [49, 93] on div at bounding box center [105, 92] width 129 height 15
drag, startPoint x: 146, startPoint y: 94, endPoint x: 67, endPoint y: 98, distance: 79.5
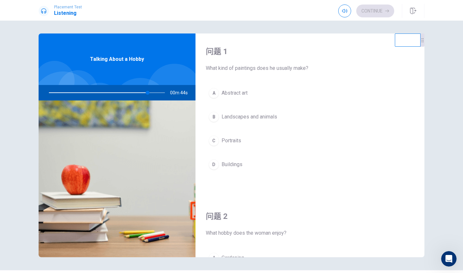
click at [67, 99] on div at bounding box center [105, 92] width 129 height 15
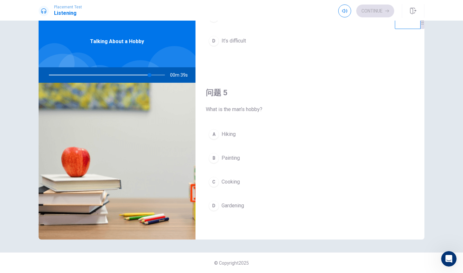
scroll to position [18, 0]
click at [344, 16] on span at bounding box center [344, 16] width 5 height 4
click at [355, 25] on span at bounding box center [356, 23] width 4 height 4
click at [146, 82] on div at bounding box center [105, 74] width 129 height 15
click at [145, 79] on div at bounding box center [105, 74] width 129 height 15
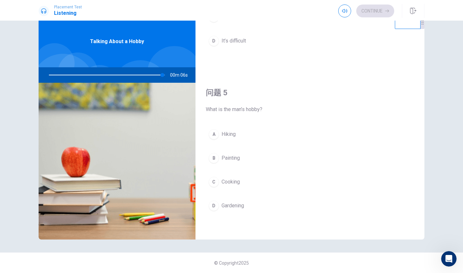
click at [145, 76] on div at bounding box center [105, 74] width 129 height 15
click at [145, 77] on div at bounding box center [105, 74] width 129 height 15
click at [144, 74] on div at bounding box center [105, 74] width 129 height 15
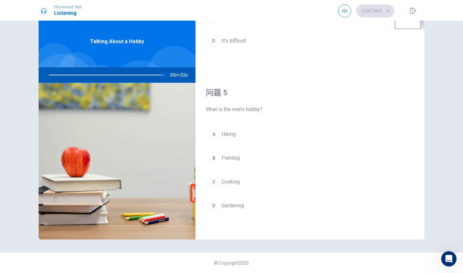
scroll to position [0, 0]
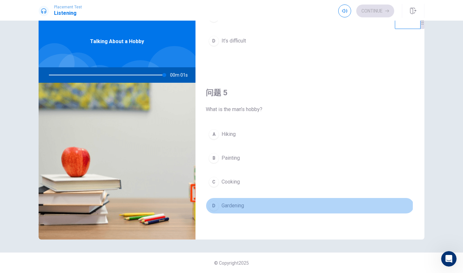
click at [237, 204] on span "Gardening" at bounding box center [232, 206] width 22 height 8
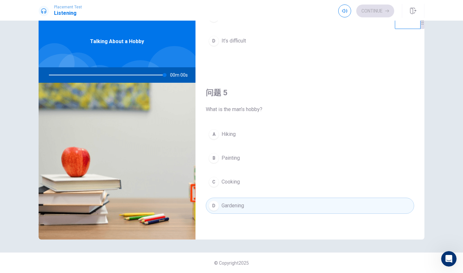
type input "0"
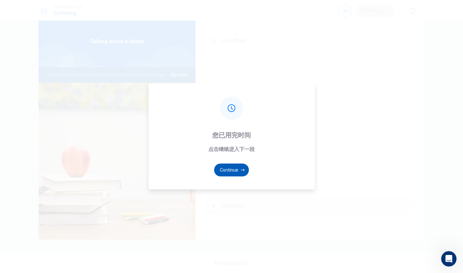
click at [238, 170] on button "Continue" at bounding box center [231, 169] width 35 height 13
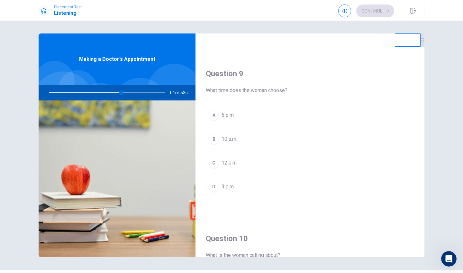
scroll to position [464, 0]
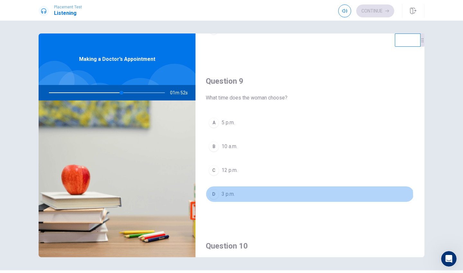
click at [222, 199] on button "D 3 p.m." at bounding box center [310, 194] width 208 height 16
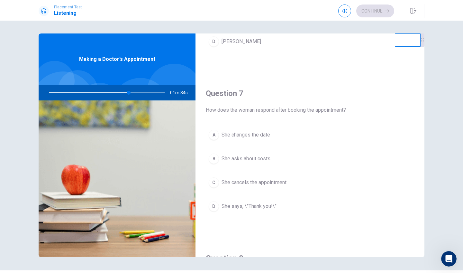
scroll to position [122, 0]
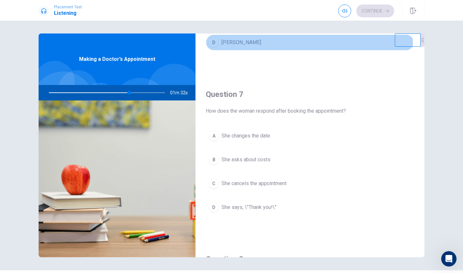
click at [251, 44] on button "D [PERSON_NAME]" at bounding box center [310, 42] width 208 height 16
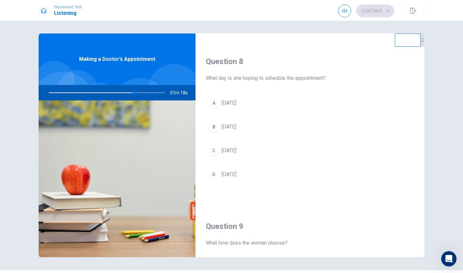
scroll to position [371, 0]
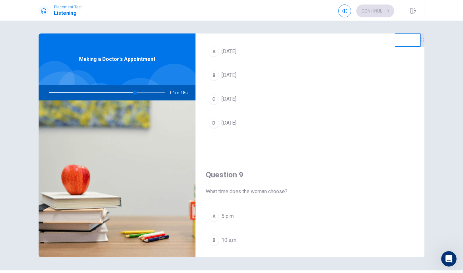
click at [235, 54] on button "A [DATE]" at bounding box center [310, 51] width 208 height 16
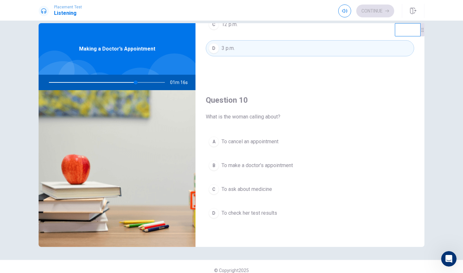
scroll to position [13, 0]
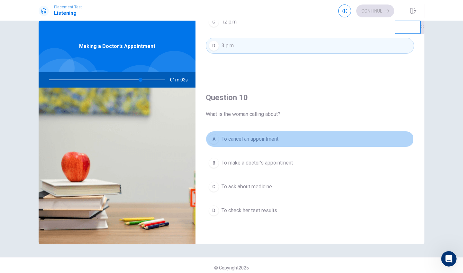
click at [277, 134] on button "A To cancel an appointment" at bounding box center [310, 139] width 208 height 16
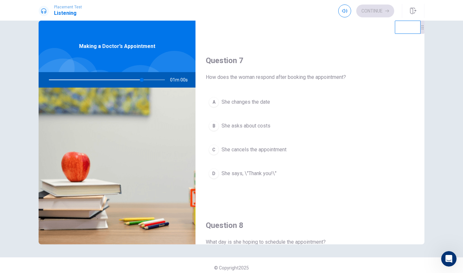
scroll to position [140, 0]
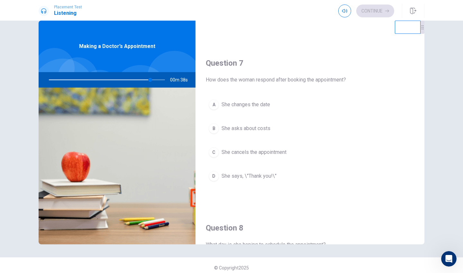
click at [253, 153] on span "She cancels the appointment" at bounding box center [253, 152] width 65 height 8
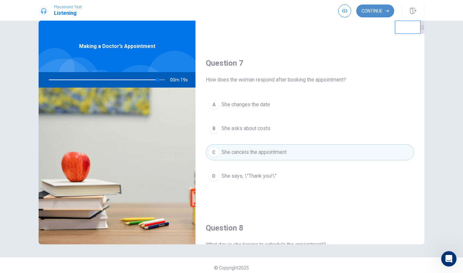
click at [375, 15] on button "Continue" at bounding box center [375, 10] width 38 height 13
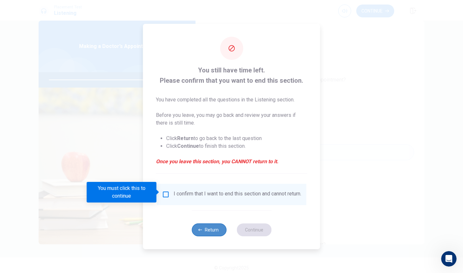
click at [221, 229] on button "Return" at bounding box center [209, 229] width 35 height 13
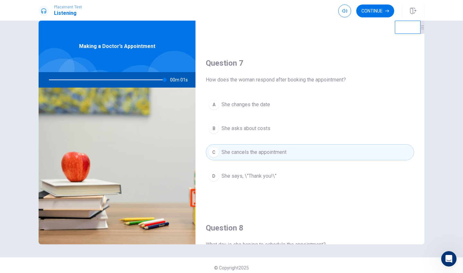
type input "0"
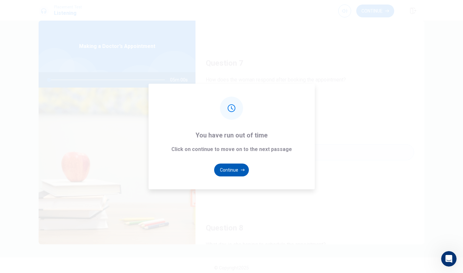
click at [236, 168] on button "Continue" at bounding box center [231, 169] width 35 height 13
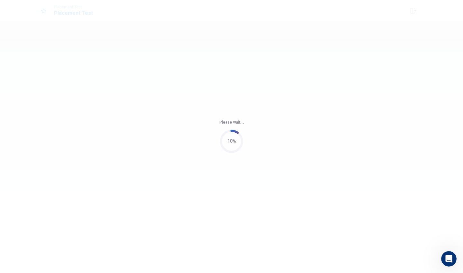
scroll to position [0, 0]
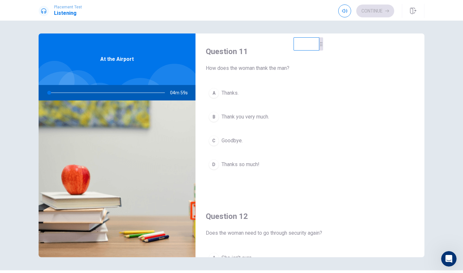
drag, startPoint x: 420, startPoint y: 50, endPoint x: 308, endPoint y: 52, distance: 112.5
click at [319, 50] on div at bounding box center [321, 43] width 4 height 13
drag, startPoint x: 306, startPoint y: 52, endPoint x: 277, endPoint y: 59, distance: 29.1
click at [278, 56] on video at bounding box center [268, 49] width 26 height 13
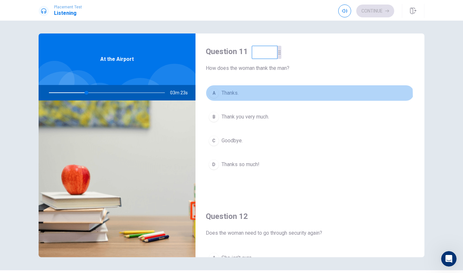
click at [229, 97] on button "A Thanks." at bounding box center [310, 93] width 208 height 16
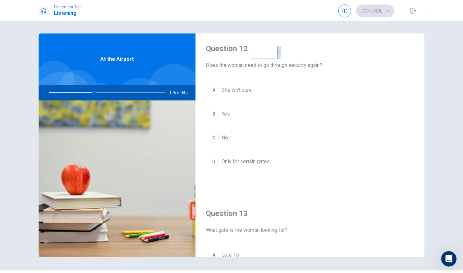
scroll to position [166, 0]
click at [249, 163] on span "Only for certain gates" at bounding box center [245, 163] width 48 height 8
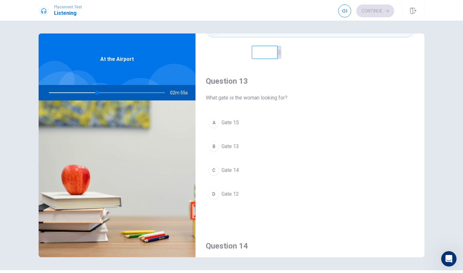
scroll to position [300, 0]
click at [240, 171] on button "C Gate 14" at bounding box center [310, 170] width 208 height 16
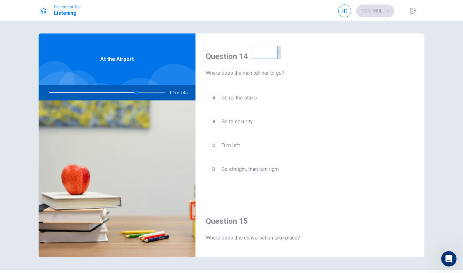
scroll to position [488, 0]
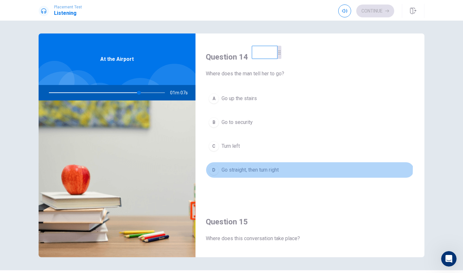
click at [239, 166] on span "Go straight, then turn right" at bounding box center [249, 170] width 57 height 8
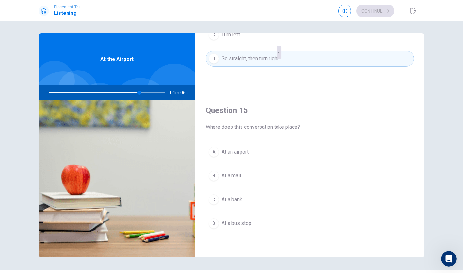
scroll to position [599, 0]
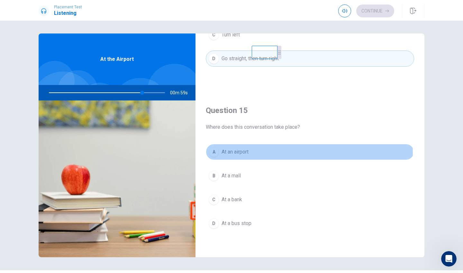
click at [241, 154] on span "At an airport" at bounding box center [234, 152] width 27 height 8
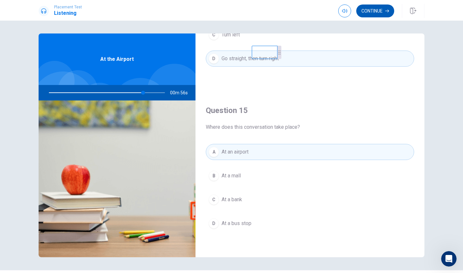
click at [386, 10] on icon "button" at bounding box center [387, 11] width 4 height 4
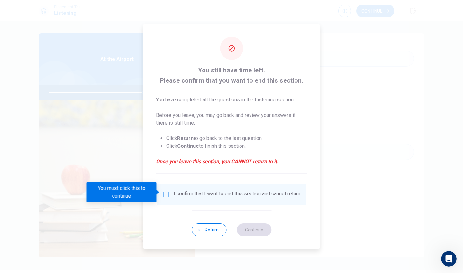
click at [170, 193] on div "I confirm that I want to end this section and cannot return." at bounding box center [231, 194] width 139 height 8
click at [165, 198] on div "I confirm that I want to end this section and cannot return." at bounding box center [231, 194] width 139 height 8
click at [166, 194] on input "You must click this to continue" at bounding box center [166, 194] width 8 height 8
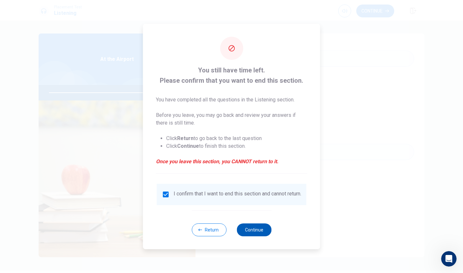
click at [269, 235] on button "Continue" at bounding box center [254, 229] width 35 height 13
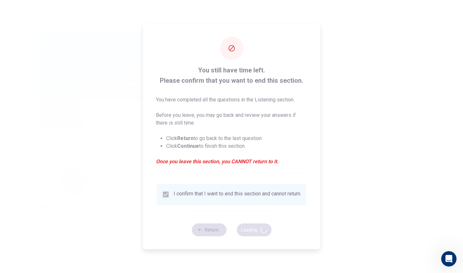
type input "84"
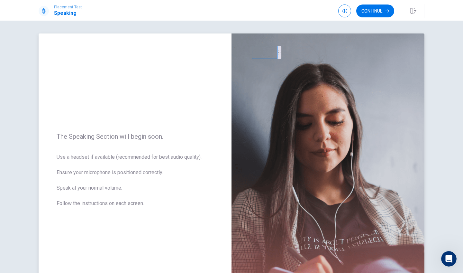
click at [176, 200] on span "Use a headset if available (recommended for best audio quality). Ensure your mi…" at bounding box center [135, 184] width 157 height 62
click at [378, 14] on button "Continue" at bounding box center [375, 10] width 38 height 13
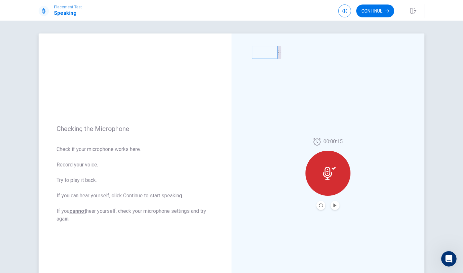
click at [339, 174] on div at bounding box center [327, 172] width 45 height 45
click at [335, 177] on div at bounding box center [327, 172] width 45 height 45
click at [330, 174] on icon at bounding box center [327, 172] width 9 height 13
click at [327, 172] on icon at bounding box center [329, 172] width 13 height 13
click at [333, 206] on icon "Play Audio" at bounding box center [334, 205] width 3 height 4
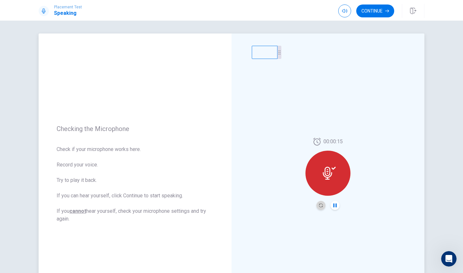
click at [323, 206] on button "Record Again" at bounding box center [320, 205] width 9 height 9
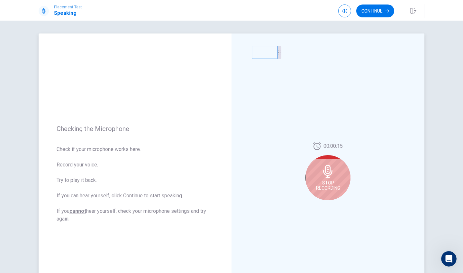
click at [328, 179] on div "Stop Recording" at bounding box center [327, 177] width 45 height 45
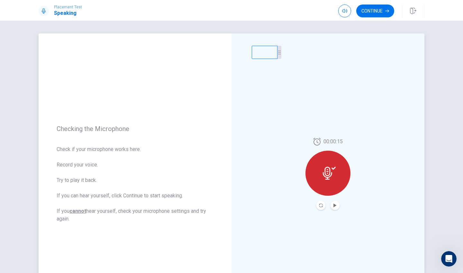
click at [335, 210] on div "00:00:15" at bounding box center [327, 173] width 193 height 280
click at [320, 205] on icon "Record Again" at bounding box center [321, 205] width 4 height 4
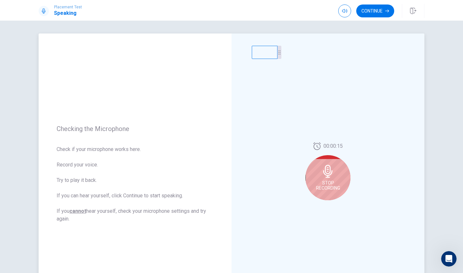
click at [323, 178] on div "Stop Recording" at bounding box center [327, 177] width 45 height 45
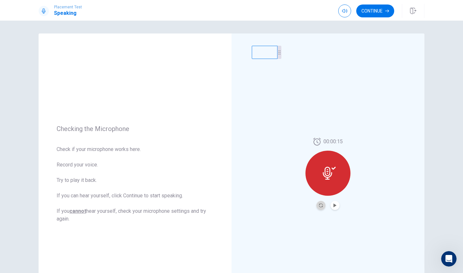
click at [318, 202] on button "Record Again" at bounding box center [320, 205] width 9 height 9
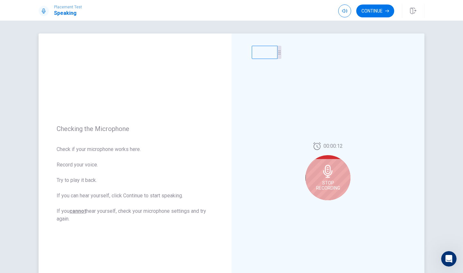
click at [326, 198] on div "Stop Recording" at bounding box center [327, 177] width 45 height 45
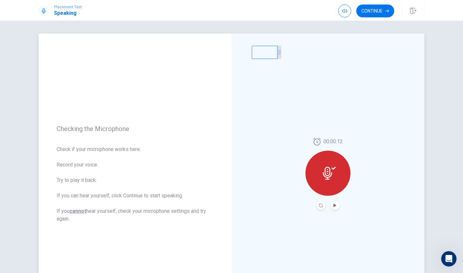
click at [335, 210] on div "00:00:12" at bounding box center [327, 173] width 193 height 280
click at [334, 207] on icon "Play Audio" at bounding box center [335, 205] width 4 height 4
click at [320, 205] on icon "Record Again" at bounding box center [321, 205] width 4 height 4
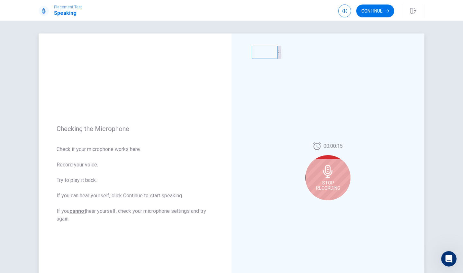
click at [326, 188] on span "Stop Recording" at bounding box center [328, 185] width 24 height 10
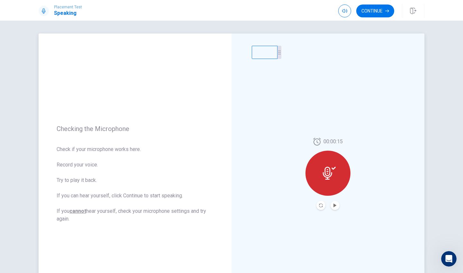
click at [326, 187] on div at bounding box center [327, 172] width 45 height 45
click at [326, 186] on div at bounding box center [327, 172] width 45 height 45
click at [327, 175] on icon at bounding box center [327, 172] width 9 height 13
click at [320, 208] on button "Record Again" at bounding box center [320, 205] width 9 height 9
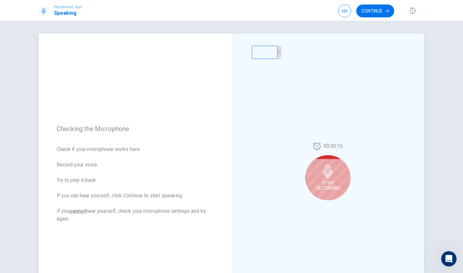
click at [327, 177] on div "Stop Recording" at bounding box center [327, 177] width 45 height 45
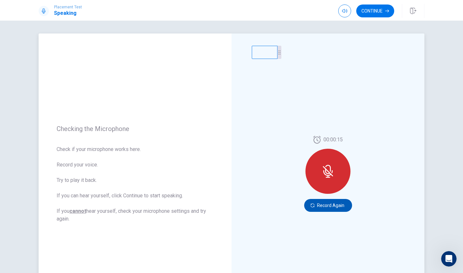
click at [314, 202] on button "Record Again" at bounding box center [328, 205] width 48 height 13
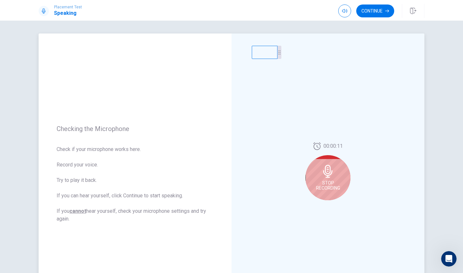
click at [334, 188] on span "Stop Recording" at bounding box center [328, 185] width 24 height 10
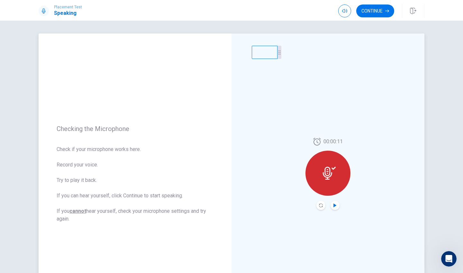
click at [334, 206] on icon "Play Audio" at bounding box center [334, 205] width 3 height 4
click at [322, 204] on button "Record Again" at bounding box center [320, 205] width 9 height 9
click at [320, 204] on icon "Record Again" at bounding box center [321, 205] width 4 height 4
click at [319, 205] on icon "Record Again" at bounding box center [321, 205] width 4 height 4
click at [326, 188] on div at bounding box center [327, 172] width 45 height 45
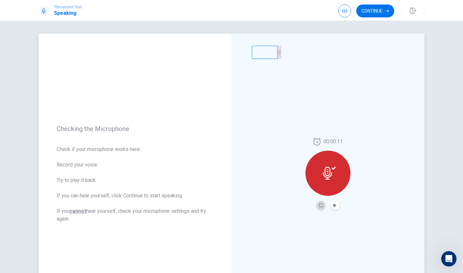
click at [343, 156] on div "00:00:11" at bounding box center [327, 174] width 45 height 72
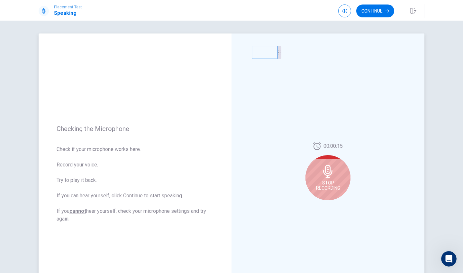
click at [318, 206] on div "00:00:15 Stop Recording" at bounding box center [327, 173] width 193 height 280
click at [322, 184] on span "Stop Recording" at bounding box center [328, 185] width 24 height 10
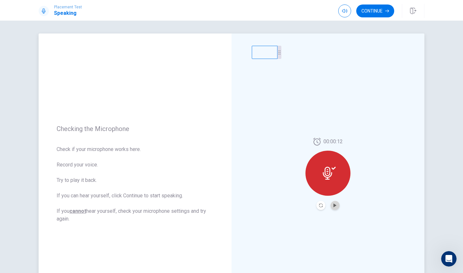
click at [333, 208] on button "Play Audio" at bounding box center [334, 205] width 9 height 9
click at [318, 207] on button "Record Again" at bounding box center [320, 205] width 9 height 9
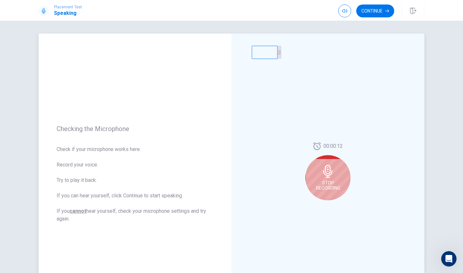
click at [333, 180] on span "Stop Recording" at bounding box center [328, 185] width 24 height 10
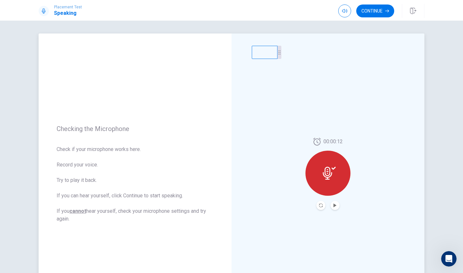
click at [332, 209] on button "Play Audio" at bounding box center [334, 205] width 9 height 9
click at [321, 207] on button "Record Again" at bounding box center [320, 205] width 9 height 9
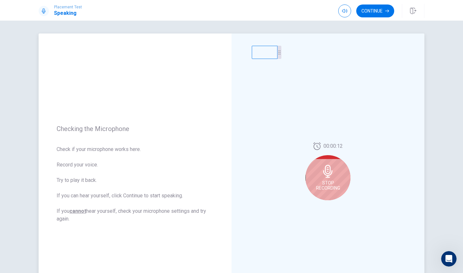
click at [329, 173] on icon at bounding box center [327, 171] width 9 height 13
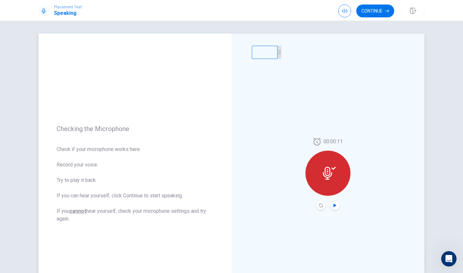
click at [333, 206] on icon "Play Audio" at bounding box center [335, 205] width 4 height 4
click at [377, 12] on button "Continue" at bounding box center [375, 10] width 38 height 13
